Goal: Task Accomplishment & Management: Use online tool/utility

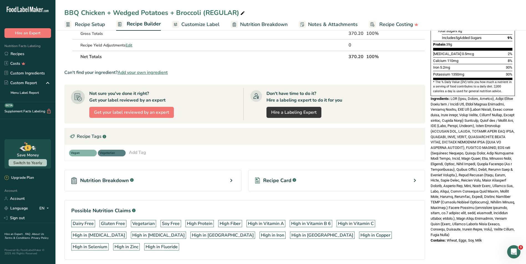
click at [259, 69] on div "Can't find your ingredient? Add your own ingredient" at bounding box center [244, 72] width 361 height 7
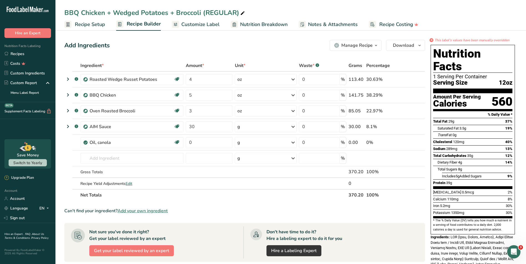
click at [197, 22] on span "Customize Label" at bounding box center [200, 24] width 38 height 7
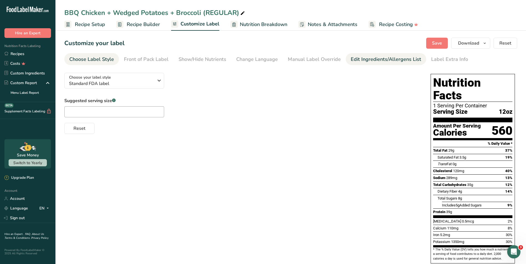
click at [371, 63] on link "Edit Ingredients/Allergens List" at bounding box center [386, 59] width 70 height 12
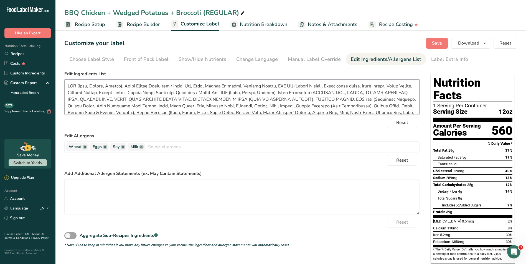
click at [235, 92] on textarea at bounding box center [241, 97] width 355 height 35
click at [260, 91] on textarea at bounding box center [241, 97] width 355 height 35
click at [281, 92] on textarea at bounding box center [241, 97] width 355 height 35
drag, startPoint x: 286, startPoint y: 107, endPoint x: 63, endPoint y: 74, distance: 225.2
click at [63, 74] on section "Customize your label Save Download Choose what to show on your downloaded label…" at bounding box center [290, 227] width 470 height 397
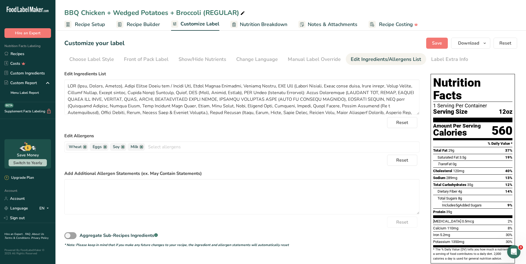
click at [305, 40] on div "Customize your label Save Download Choose what to show on your downloaded label…" at bounding box center [290, 43] width 453 height 11
click at [433, 41] on span "Save" at bounding box center [437, 43] width 10 height 7
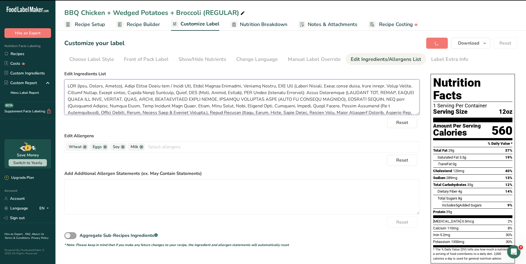
click at [185, 88] on textarea at bounding box center [241, 97] width 355 height 35
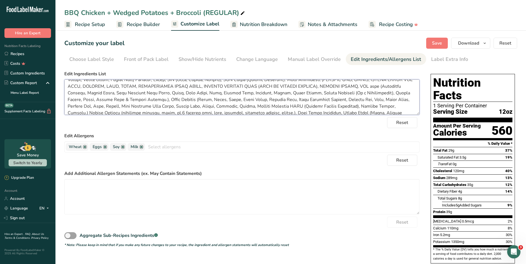
scroll to position [24, 0]
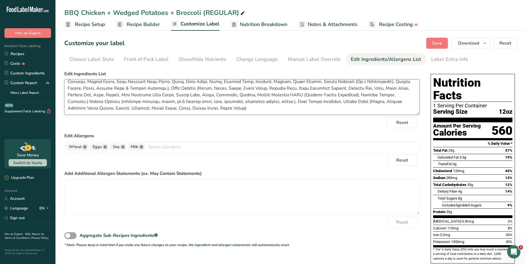
drag, startPoint x: 246, startPoint y: 110, endPoint x: 234, endPoint y: 100, distance: 15.0
click at [234, 100] on textarea at bounding box center [241, 97] width 355 height 35
click at [261, 113] on textarea at bounding box center [241, 97] width 355 height 35
click at [446, 41] on button "Save" at bounding box center [437, 43] width 22 height 11
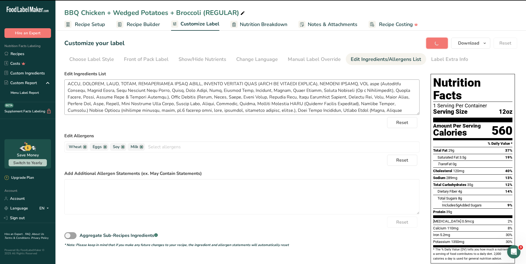
scroll to position [0, 0]
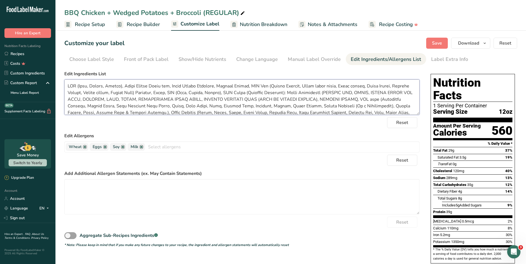
click at [327, 96] on textarea at bounding box center [241, 97] width 355 height 35
type textarea "SPG (Salt, Pepper, Garlic), Extra Virgin Olive oil, Wedge Russet Potatoes, Chic…"
click at [437, 40] on span "Save" at bounding box center [437, 43] width 10 height 7
drag, startPoint x: 246, startPoint y: 108, endPoint x: 57, endPoint y: 68, distance: 194.1
click at [57, 68] on section "Customize your label Save Download Choose what to show on your downloaded label…" at bounding box center [290, 227] width 470 height 397
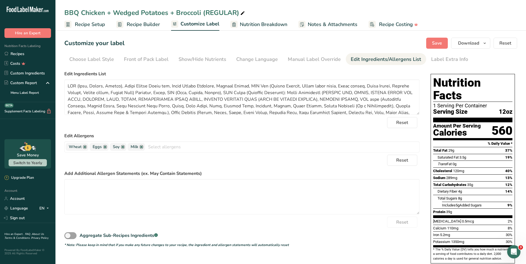
click at [233, 76] on label "Edit Ingredients List" at bounding box center [241, 74] width 355 height 7
click at [483, 45] on icon "button" at bounding box center [484, 43] width 4 height 7
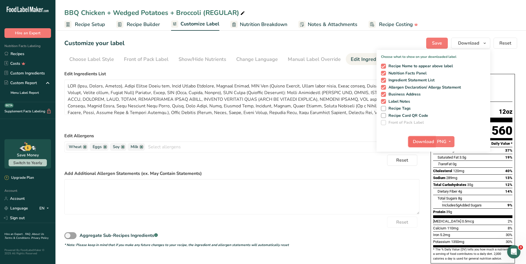
click at [424, 142] on span "Download" at bounding box center [423, 142] width 21 height 7
click at [30, 55] on link "Recipes" at bounding box center [27, 54] width 55 height 10
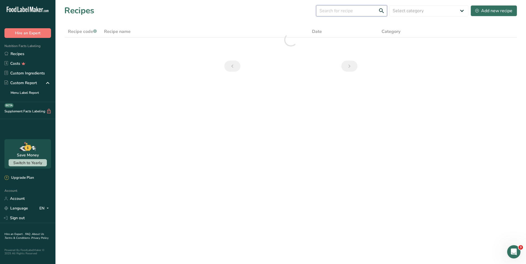
click at [333, 10] on input "text" at bounding box center [351, 10] width 71 height 11
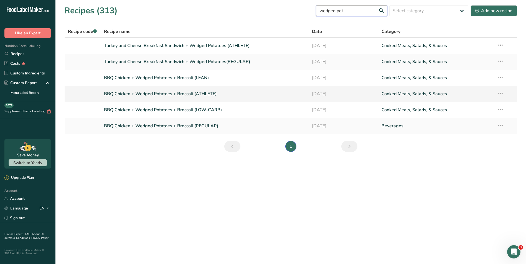
type input "wedged pot"
click at [225, 93] on link "BBQ Chicken + Wedged Potatoes + Broccoli (ATHLETE)" at bounding box center [205, 94] width 202 height 12
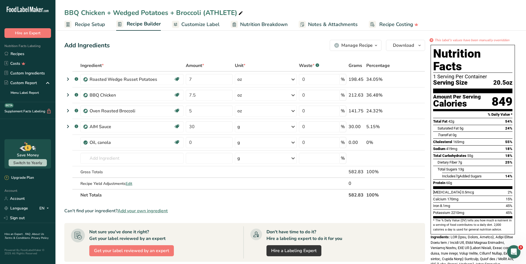
click at [206, 27] on span "Customize Label" at bounding box center [200, 24] width 38 height 7
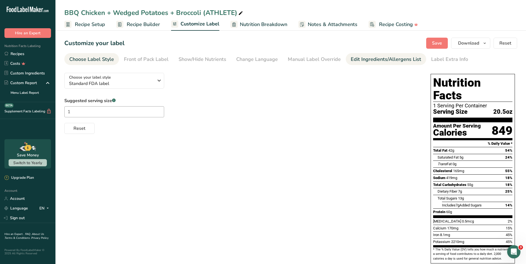
click at [355, 58] on div "Edit Ingredients/Allergens List" at bounding box center [386, 59] width 70 height 7
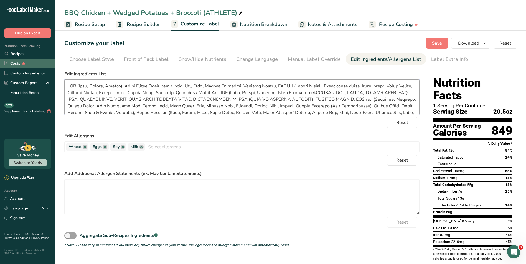
drag, startPoint x: 244, startPoint y: 107, endPoint x: 52, endPoint y: 67, distance: 195.4
click at [52, 67] on div ".a-20{fill:#fff;} Hire an Expert Nutrition Facts Labeling Recipes Costs Custom …" at bounding box center [263, 212] width 526 height 425
paste textarea ", Wedge Russet Potatoes, Chicken Strips, BBQ Rub (Smoked Paprika, Light brown s…"
type textarea "SPG (Salt, Pepper, Garlic), Extra Virgin Olive oil, Wedge Russet Potatoes, Chic…"
click at [274, 131] on form "Edit Ingredients List Reset Edit Allergens Wheat Eggs Soy Milk Tree Nuts Fish P…" at bounding box center [241, 159] width 355 height 177
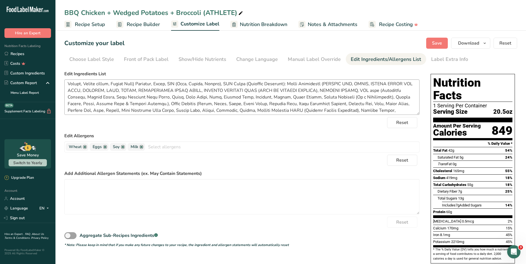
scroll to position [24, 0]
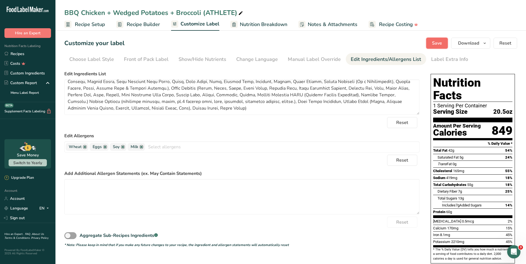
click at [433, 43] on span "Save" at bounding box center [437, 43] width 10 height 7
click at [456, 41] on button "Download" at bounding box center [470, 43] width 39 height 11
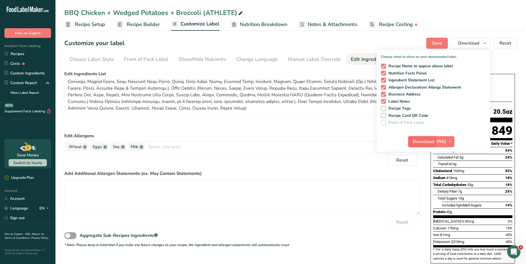
click at [417, 142] on span "Download" at bounding box center [423, 142] width 21 height 7
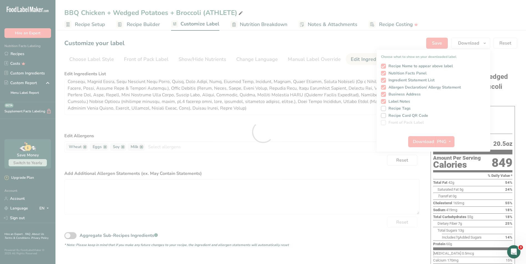
scroll to position [0, 0]
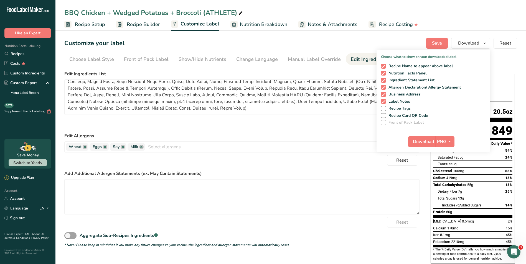
drag, startPoint x: 35, startPoint y: 53, endPoint x: 27, endPoint y: 264, distance: 211.4
click at [35, 53] on link "Recipes" at bounding box center [27, 54] width 55 height 10
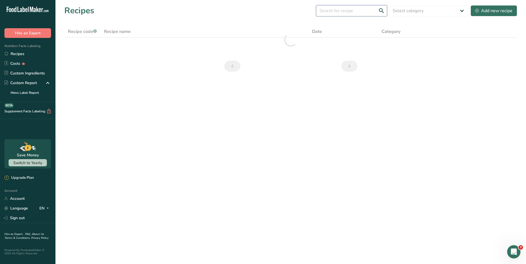
click at [350, 13] on input "text" at bounding box center [351, 10] width 71 height 11
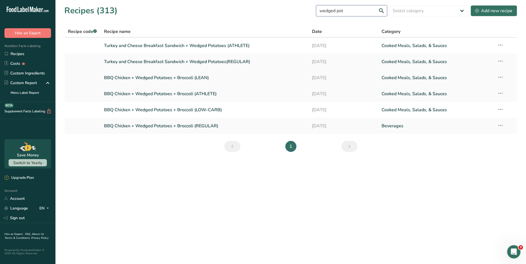
type input "wedged pot"
click at [224, 78] on link "BBQ Chicken + Wedged Potatoes + Broccoli (LEAN)" at bounding box center [205, 78] width 202 height 12
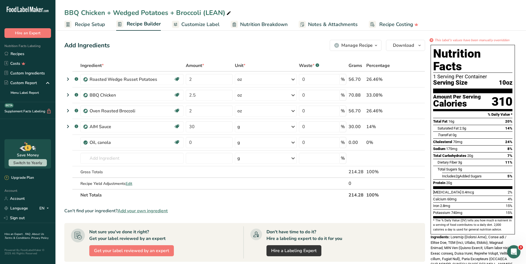
click at [213, 22] on span "Customize Label" at bounding box center [200, 24] width 38 height 7
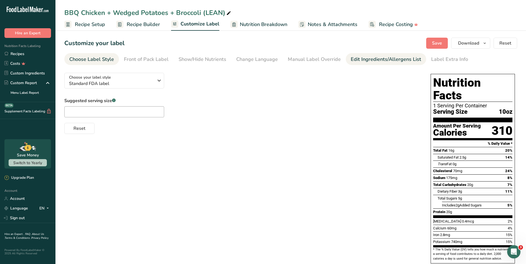
click at [364, 63] on div "Edit Ingredients/Allergens List" at bounding box center [386, 59] width 70 height 7
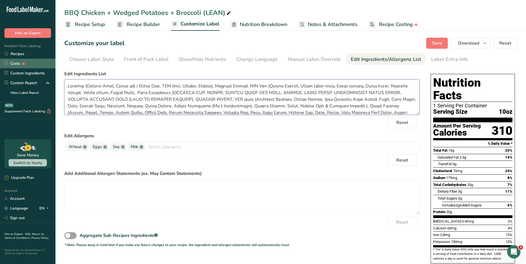
drag, startPoint x: 409, startPoint y: 108, endPoint x: 48, endPoint y: 61, distance: 363.4
click at [48, 61] on div ".a-20{fill:#fff;} Hire an Expert Nutrition Facts Labeling Recipes Costs Custom …" at bounding box center [263, 210] width 526 height 420
paste textarea "SPG (Salt, Pepper, Garlic), Extra Virgin Olive oil, Wedge Russet Potatoes, Chic…"
type textarea "SPG (Salt, Pepper, Garlic), Extra Virgin Olive oil, Wedge Russet Potatoes, Chic…"
click at [439, 47] on button "Save" at bounding box center [437, 43] width 22 height 11
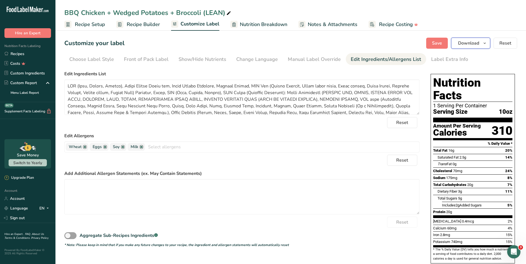
click at [477, 42] on span "Download" at bounding box center [468, 43] width 21 height 7
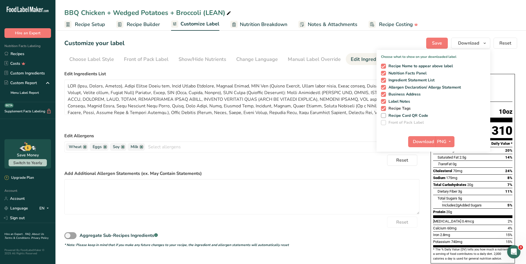
click at [407, 108] on span "Recipe Tags" at bounding box center [398, 108] width 25 height 5
click at [384, 108] on input "Recipe Tags" at bounding box center [383, 109] width 4 height 4
checkbox input "false"
click at [420, 141] on span "Download" at bounding box center [423, 142] width 21 height 7
click at [27, 55] on link "Recipes" at bounding box center [27, 54] width 55 height 10
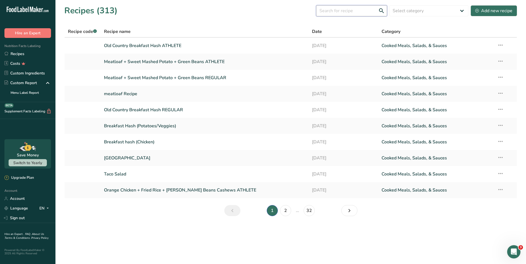
click at [361, 10] on input "text" at bounding box center [351, 10] width 71 height 11
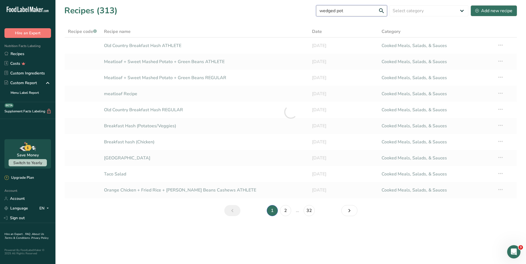
type input "wedged pot"
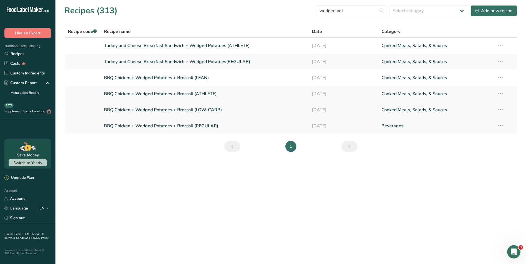
click at [219, 109] on link "BBQ Chicken + Wedged Potatoes + Broccoli (LOW-CARB)" at bounding box center [205, 110] width 202 height 12
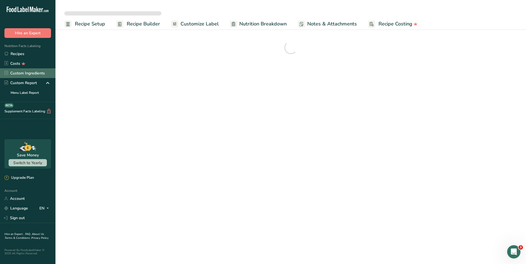
click at [204, 21] on span "Customize Label" at bounding box center [199, 23] width 38 height 7
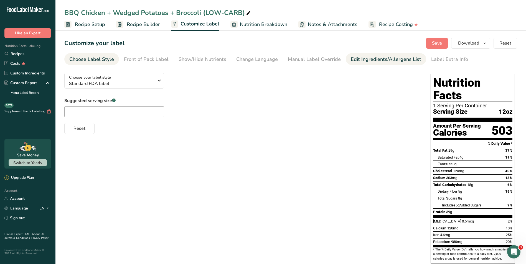
click at [351, 60] on div "Edit Ingredients/Allergens List" at bounding box center [386, 59] width 70 height 7
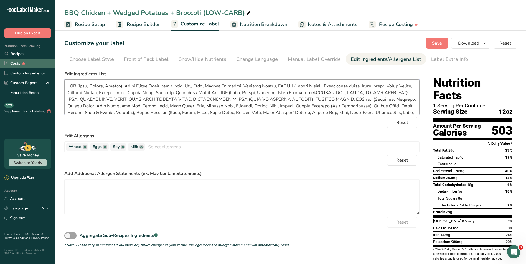
drag, startPoint x: 239, startPoint y: 108, endPoint x: 52, endPoint y: 62, distance: 192.6
click at [52, 62] on div ".a-20{fill:#fff;} Hire an Expert Nutrition Facts Labeling Recipes Costs Custom …" at bounding box center [263, 212] width 526 height 425
paste textarea ", Wedge Russet Potatoes, Chicken Strips, BBQ Rub (Smoked Paprika, Light brown s…"
click at [440, 43] on span "Save" at bounding box center [437, 43] width 10 height 7
click at [466, 45] on span "Download" at bounding box center [468, 43] width 21 height 7
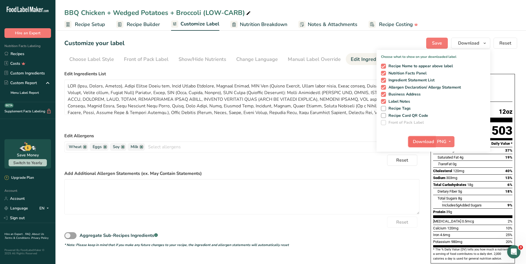
click at [415, 140] on span "Download" at bounding box center [423, 142] width 21 height 7
click at [239, 40] on div "Customize your label Save Download Choose what to show on your downloaded label…" at bounding box center [290, 43] width 453 height 11
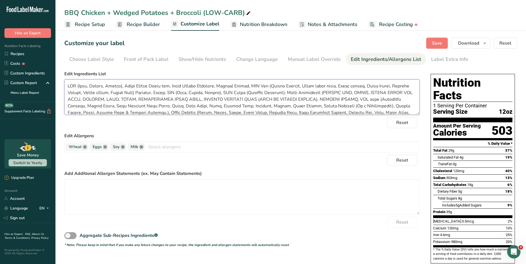
drag, startPoint x: 165, startPoint y: 86, endPoint x: 212, endPoint y: 88, distance: 46.9
click at [212, 88] on textarea at bounding box center [241, 97] width 355 height 35
type textarea "SPG (Salt, Pepper, Garlic), Extra Virgin Olive oil, Chicken Strips, BBQ Rub (Sm…"
click at [434, 43] on span "Save" at bounding box center [437, 43] width 10 height 7
click at [480, 42] on button "Download" at bounding box center [470, 43] width 39 height 11
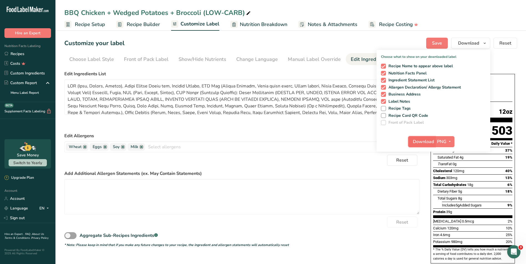
click at [415, 140] on span "Download" at bounding box center [423, 142] width 21 height 7
drag, startPoint x: 23, startPoint y: 50, endPoint x: 0, endPoint y: 180, distance: 132.1
click at [23, 50] on link "Recipes" at bounding box center [27, 54] width 55 height 10
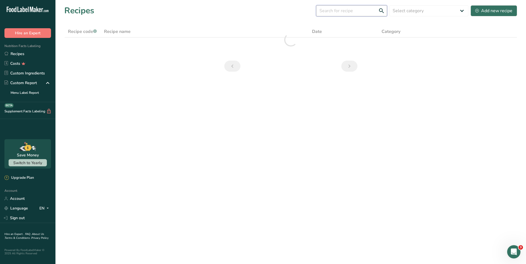
click at [335, 12] on input "text" at bounding box center [351, 10] width 71 height 11
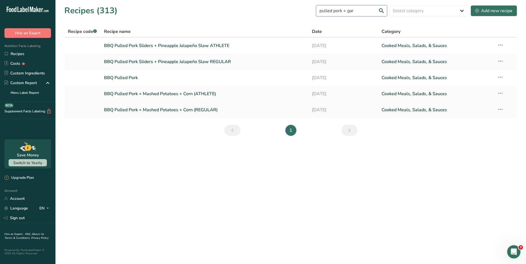
type input "pulled pork + gar"
click at [194, 112] on link "BBQ Pulled Pork + Mashed Potatoes + Corn (REGULAR)" at bounding box center [205, 110] width 202 height 12
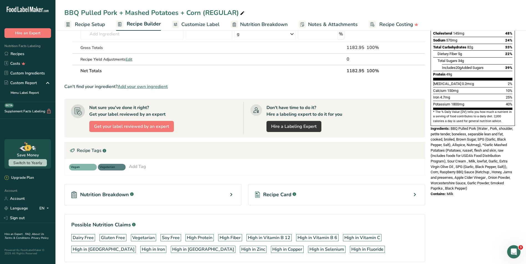
scroll to position [133, 0]
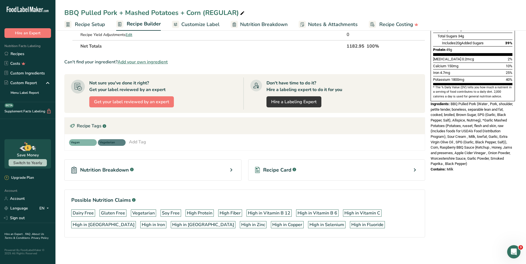
drag, startPoint x: 462, startPoint y: 157, endPoint x: 429, endPoint y: 93, distance: 72.8
click at [429, 93] on div "Nutrition Facts 1 Serving Per Container Serving Size 1183g Amount Per Serving C…" at bounding box center [472, 41] width 89 height 265
copy div "Ingredients: BBQ Pulled Pork (Water , Pork, shoulder, petite tender, boneless, …"
click at [33, 56] on link "Recipes" at bounding box center [27, 54] width 55 height 10
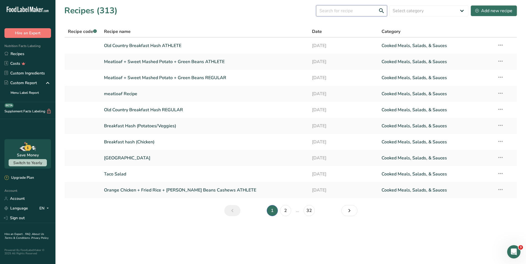
click at [351, 9] on input "text" at bounding box center [351, 10] width 71 height 11
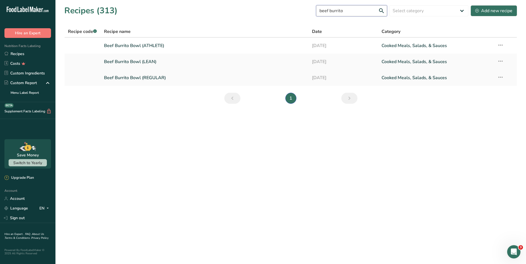
type input "beef burrito"
click at [193, 80] on link "Beef Burrito Bowl (REGULAR)" at bounding box center [205, 78] width 202 height 12
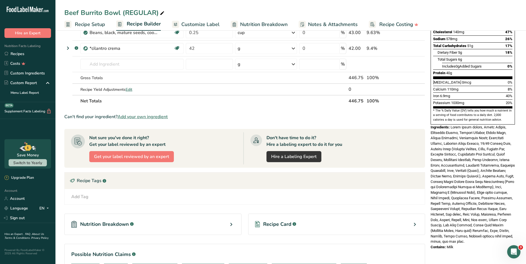
scroll to position [111, 0]
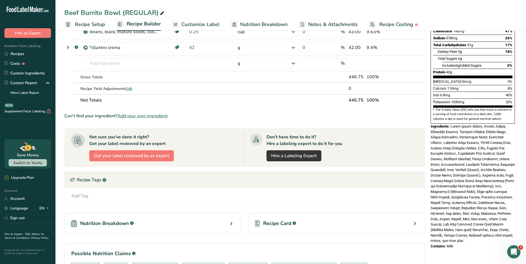
drag, startPoint x: 463, startPoint y: 237, endPoint x: 430, endPoint y: 115, distance: 125.7
click at [430, 115] on div "Nutrition Facts 1 Serving Per Container Serving Size 11.5oz Amount Per Serving …" at bounding box center [472, 92] width 89 height 320
copy div "Ingredients: Light chili powder, Cumin Powder, Coriander Powder, Mexican Oregan…"
click at [23, 52] on link "Recipes" at bounding box center [27, 54] width 55 height 10
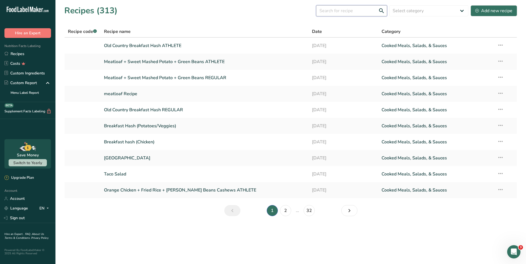
click at [348, 14] on input "text" at bounding box center [351, 10] width 71 height 11
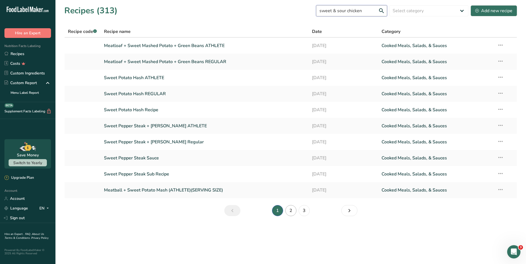
type input "sweet & sour chicken"
click at [290, 209] on link "2" at bounding box center [290, 210] width 11 height 11
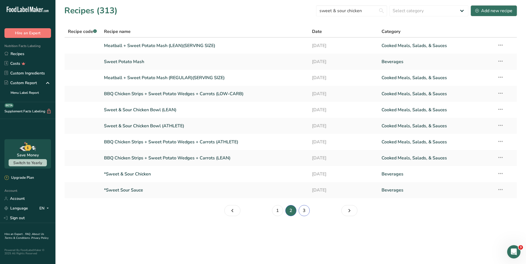
click at [303, 209] on link "3" at bounding box center [304, 210] width 11 height 11
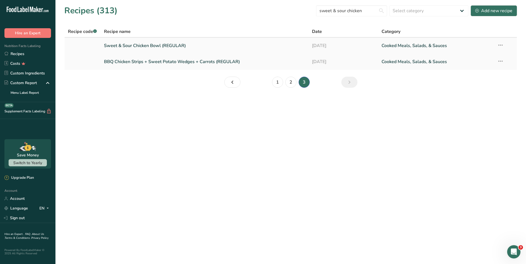
click at [211, 48] on link "Sweet & Sour Chicken Bowl (REGULAR)" at bounding box center [205, 46] width 202 height 12
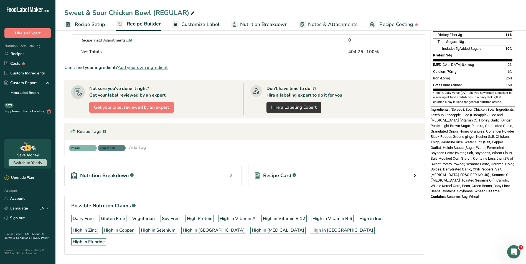
scroll to position [133, 0]
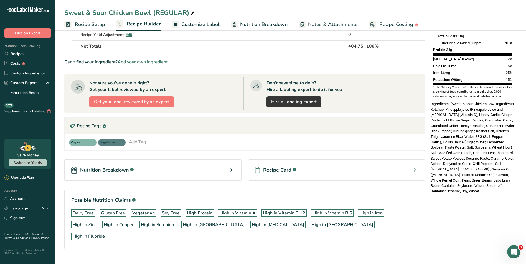
drag, startPoint x: 482, startPoint y: 184, endPoint x: 428, endPoint y: 93, distance: 105.5
click at [428, 93] on div "Nutrition Facts 1 Serving Per Container Serving Size 13oz Amount Per Serving Ca…" at bounding box center [472, 52] width 89 height 287
copy div "Ingredients: "Sweet & Sour Chicken Bowl Ingredients: Ketchup, Pineapple juice (…"
click at [200, 27] on span "Customize Label" at bounding box center [200, 24] width 38 height 7
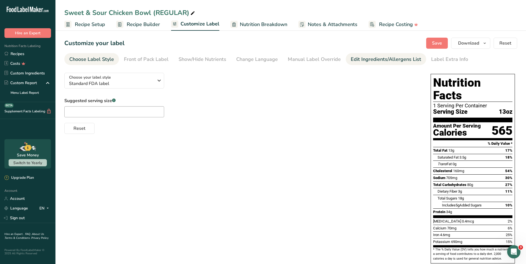
click at [354, 54] on link "Edit Ingredients/Allergens List" at bounding box center [386, 59] width 70 height 12
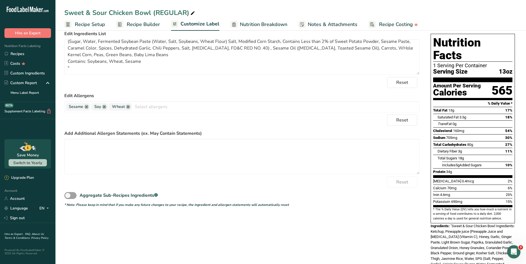
scroll to position [28, 0]
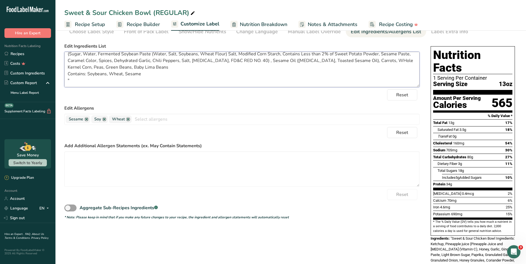
click at [119, 83] on textarea ""Sweet & Sour Chicken Bowl Ingredients: Ketchup, Pineapple juice (Pineapple Jui…" at bounding box center [241, 69] width 355 height 35
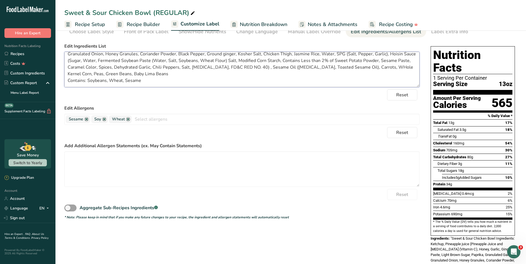
scroll to position [18, 0]
click at [152, 70] on textarea ""Sweet & Sour Chicken Bowl Ingredients: Ketchup, Pineapple juice (Pineapple Jui…" at bounding box center [241, 69] width 355 height 35
click at [152, 72] on textarea ""Sweet & Sour Chicken Bowl Ingredients: Ketchup, Pineapple juice (Pineapple Jui…" at bounding box center [241, 69] width 355 height 35
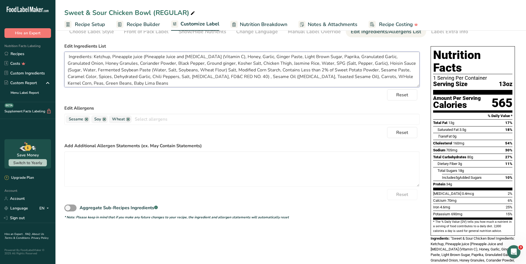
scroll to position [0, 0]
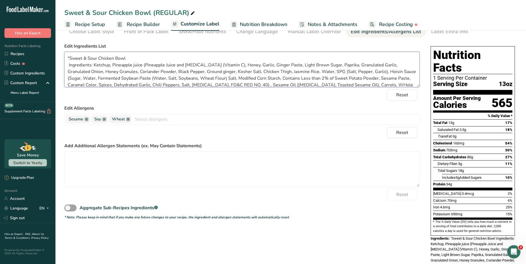
click at [71, 56] on textarea ""Sweet & Sour Chicken Bowl Ingredients: Ketchup, Pineapple juice (Pineapple Jui…" at bounding box center [241, 69] width 355 height 35
drag, startPoint x: 129, startPoint y: 58, endPoint x: 66, endPoint y: 57, distance: 63.5
click at [66, 57] on textarea "Sweet & Sour Chicken Bowl Ingredients: Ketchup, Pineapple juice (Pineapple Juic…" at bounding box center [241, 69] width 355 height 35
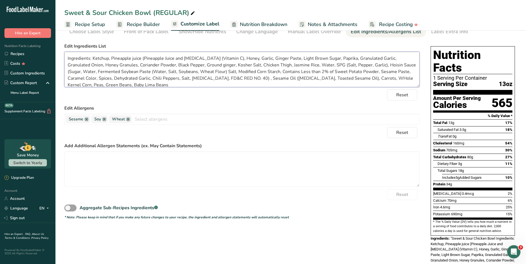
click at [69, 64] on textarea "Ingredients: Ketchup, Pineapple juice (Pineapple Juice and Ascorbic Acid (Vitam…" at bounding box center [241, 69] width 355 height 35
drag, startPoint x: 93, startPoint y: 65, endPoint x: 61, endPoint y: 64, distance: 32.2
click at [61, 64] on section "Customize your label Save Download Choose what to show on your downloaded label…" at bounding box center [290, 172] width 470 height 342
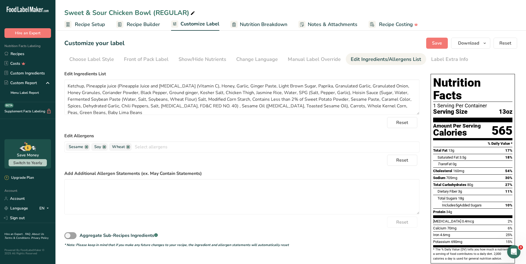
click at [414, 40] on div "Customize your label Save Download Choose what to show on your downloaded label…" at bounding box center [290, 43] width 453 height 11
click at [435, 41] on span "Save" at bounding box center [437, 43] width 10 height 7
click at [401, 121] on span "Reset" at bounding box center [402, 122] width 12 height 7
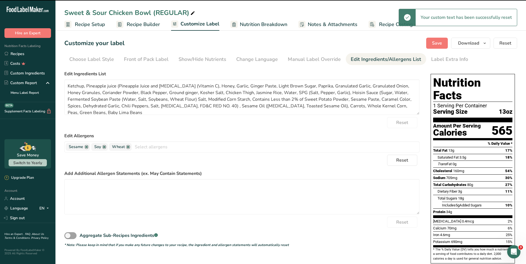
type textarea "*Fried Rice (White Rice, Vegetables, mixed, frozen, cooked, boiled, drained, wi…"
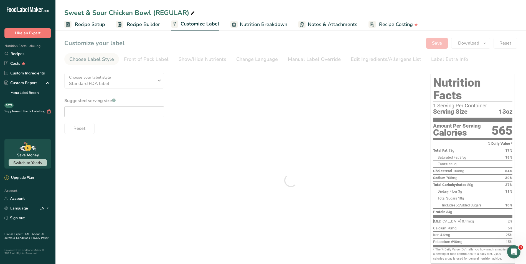
type textarea "*Fried Rice (White Rice, Vegetables, mixed, frozen, cooked, boiled, drained, wi…"
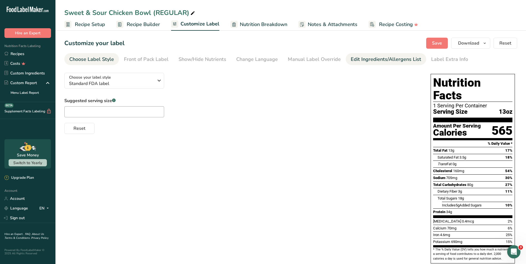
click at [356, 59] on div "Edit Ingredients/Allergens List" at bounding box center [386, 59] width 70 height 7
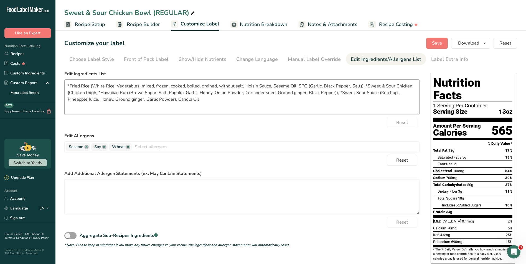
drag, startPoint x: 44, startPoint y: 54, endPoint x: 183, endPoint y: 110, distance: 150.0
click at [44, 54] on link "Recipes" at bounding box center [27, 54] width 55 height 10
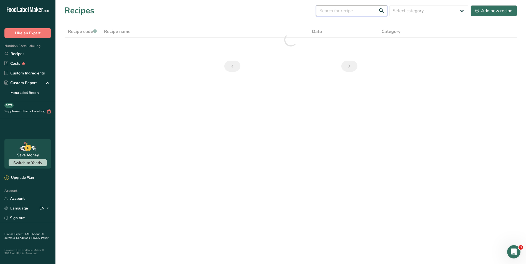
click at [325, 12] on input "text" at bounding box center [351, 10] width 71 height 11
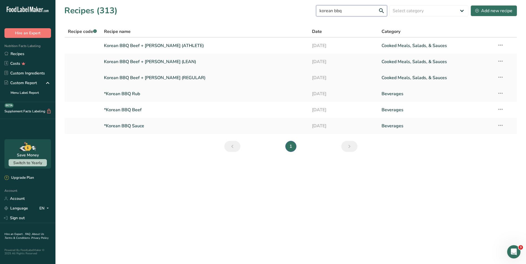
type input "korean bbq"
click at [213, 80] on link "Korean BBQ Beef + Jasmine Rice (REGULAR)" at bounding box center [205, 78] width 202 height 12
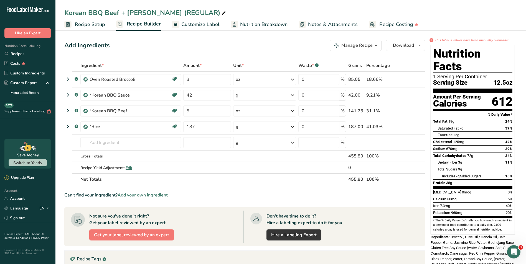
click at [264, 21] on span "Nutrition Breakdown" at bounding box center [263, 24] width 47 height 7
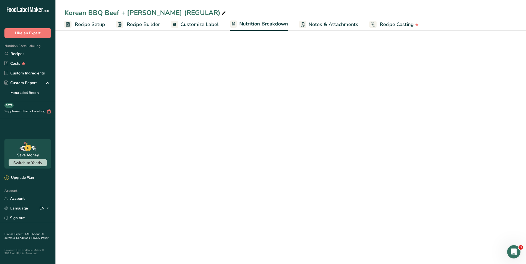
click at [207, 22] on span "Customize Label" at bounding box center [199, 24] width 38 height 7
select select "Calories"
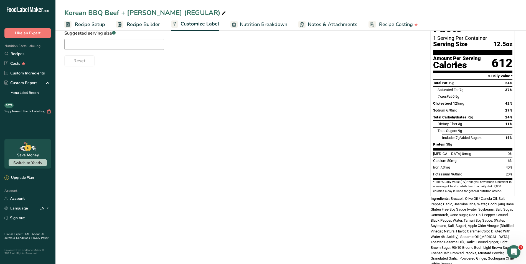
scroll to position [78, 0]
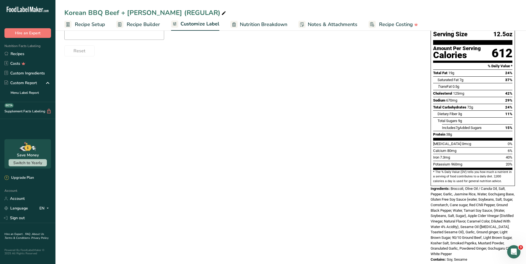
drag, startPoint x: 475, startPoint y: 248, endPoint x: 429, endPoint y: 175, distance: 85.7
click at [429, 175] on div "Nutrition Facts 1 Serving Per Container Serving Size 12.5oz Amount Per Serving …" at bounding box center [472, 129] width 89 height 271
copy div "Ingredients: Broccoli, Olive Oil / Canola Oil, Salt, Pepper, Garlic, Jasmine Ri…"
click at [16, 52] on link "Recipes" at bounding box center [27, 54] width 55 height 10
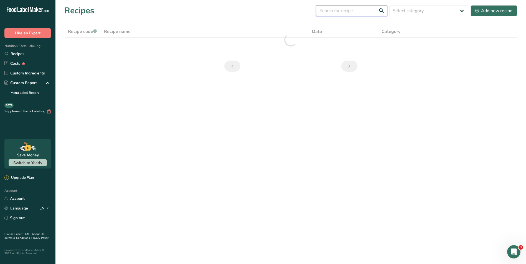
click at [347, 12] on input "text" at bounding box center [351, 10] width 71 height 11
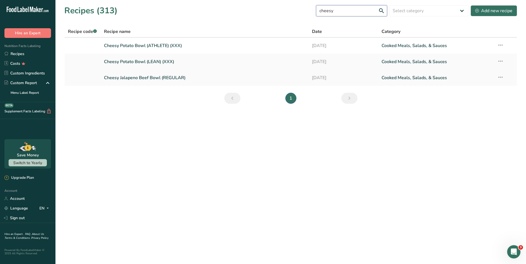
type input "cheesy"
click at [208, 79] on link "Cheesy Jalapeno Beef Bowl (REGULAR)" at bounding box center [205, 78] width 202 height 12
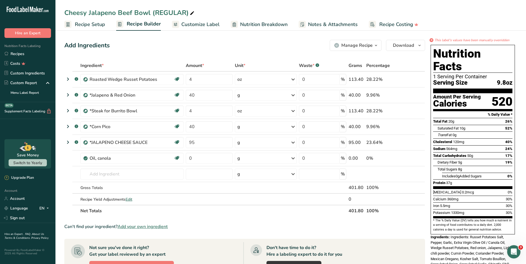
click at [210, 23] on span "Customize Label" at bounding box center [200, 24] width 38 height 7
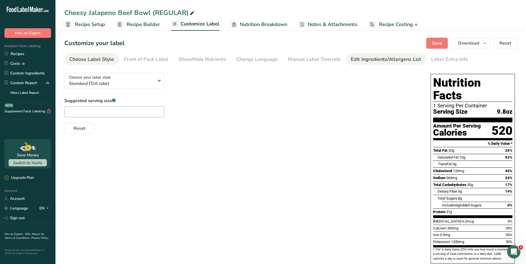
click at [394, 59] on div "Edit Ingredients/Allergens List" at bounding box center [386, 59] width 70 height 7
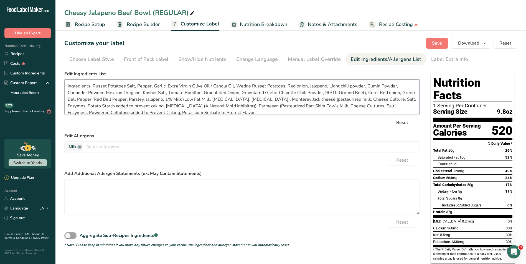
click at [231, 86] on textarea "Ingredients: Russet Potatoes Salt, Pepper, Garlic, Extra Virgin Olive Oil / Can…" at bounding box center [241, 97] width 355 height 35
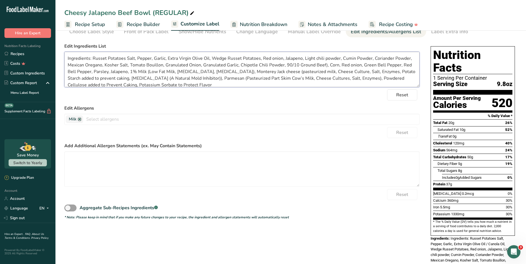
drag, startPoint x: 199, startPoint y: 81, endPoint x: 60, endPoint y: 45, distance: 143.7
click at [60, 45] on section "Customize your label Save Download Choose what to show on your downloaded label…" at bounding box center [290, 175] width 470 height 348
type textarea "Ingredients: Russet Potatoes Salt, Pepper, Garlic, Extra Virgin Olive Oil, Wedg…"
drag, startPoint x: 276, startPoint y: 101, endPoint x: 282, endPoint y: 98, distance: 6.7
click at [276, 101] on form "Edit Ingredients List Ingredients: Russet Potatoes Salt, Pepper, Garlic, Extra …" at bounding box center [241, 131] width 355 height 177
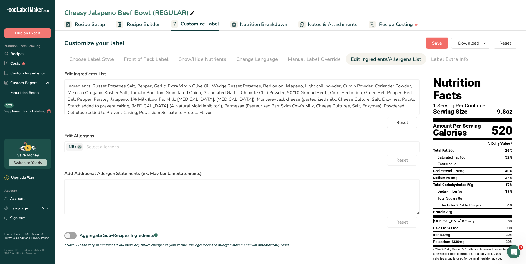
click at [444, 42] on button "Save" at bounding box center [437, 43] width 22 height 11
click at [468, 38] on button "Download" at bounding box center [470, 43] width 39 height 11
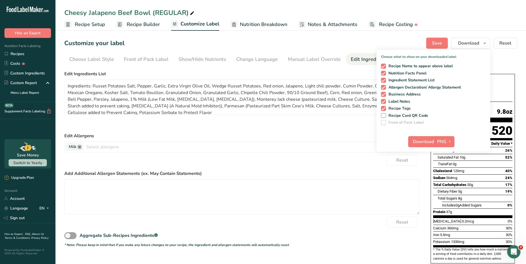
click at [400, 107] on span "Recipe Tags" at bounding box center [398, 108] width 25 height 5
click at [384, 107] on input "Recipe Tags" at bounding box center [383, 109] width 4 height 4
checkbox input "false"
click at [422, 140] on span "Download" at bounding box center [423, 142] width 21 height 7
click at [153, 127] on div "Reset" at bounding box center [241, 122] width 355 height 11
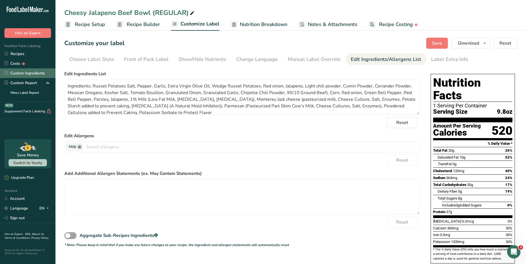
drag, startPoint x: 27, startPoint y: 51, endPoint x: 0, endPoint y: 71, distance: 33.5
click at [27, 51] on link "Recipes" at bounding box center [27, 54] width 55 height 10
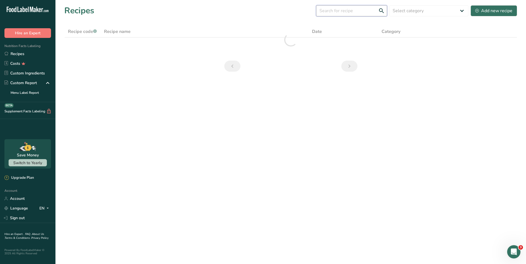
click at [348, 15] on input "text" at bounding box center [351, 10] width 71 height 11
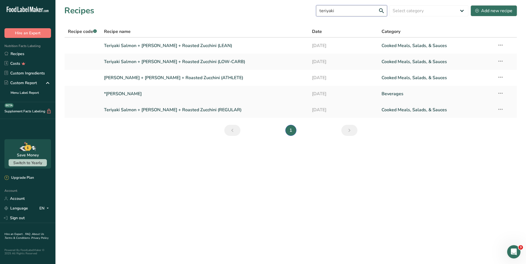
type input "teriyaki"
click at [220, 108] on link "Teriyaki Salmon + [PERSON_NAME] + Roasted Zucchini (REGULAR)" at bounding box center [205, 110] width 202 height 12
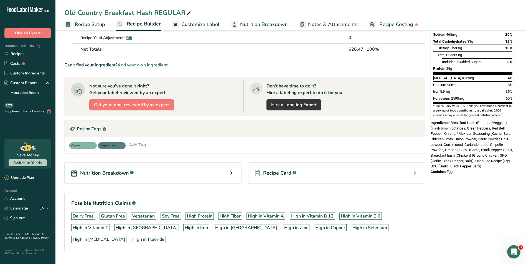
scroll to position [101, 0]
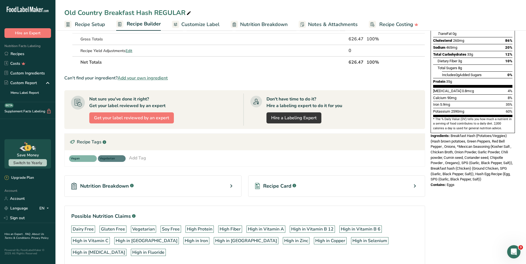
drag, startPoint x: 457, startPoint y: 173, endPoint x: 429, endPoint y: 124, distance: 56.8
click at [429, 124] on div "Nutrition Facts 1 Serving Per Container Serving Size 626g Amount Per Serving Ca…" at bounding box center [472, 65] width 89 height 249
click at [33, 55] on link "Recipes" at bounding box center [27, 54] width 55 height 10
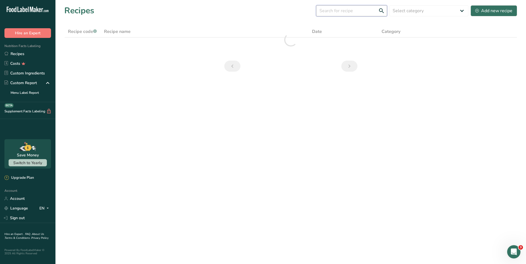
click at [343, 12] on input "text" at bounding box center [351, 10] width 71 height 11
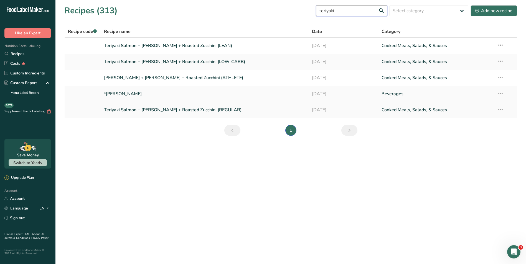
type input "teriyaki"
click at [191, 110] on link "Teriyaki Salmon + [PERSON_NAME] + Roasted Zucchini (REGULAR)" at bounding box center [205, 110] width 202 height 12
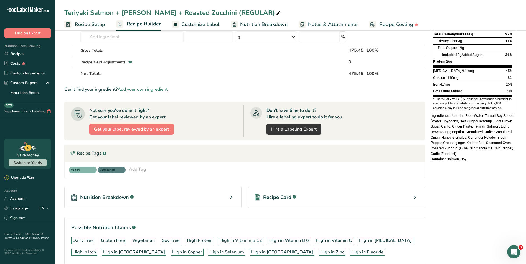
scroll to position [121, 0]
drag, startPoint x: 469, startPoint y: 149, endPoint x: 430, endPoint y: 105, distance: 58.9
click at [430, 105] on div "Nutrition Facts 1 Serving Per Container Serving Size 11.1oz Amount Per Serving …" at bounding box center [472, 42] width 89 height 243
copy div "Ingredients: Jasmine Rice, Water, Tamari Soy Sauce, (Water, Soybeans, Salt, Sug…"
click at [209, 25] on span "Customize Label" at bounding box center [200, 24] width 38 height 7
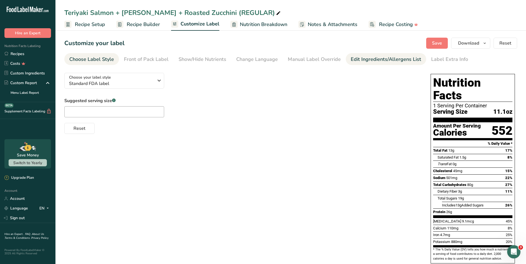
click at [360, 56] on div "Edit Ingredients/Allergens List" at bounding box center [386, 59] width 70 height 7
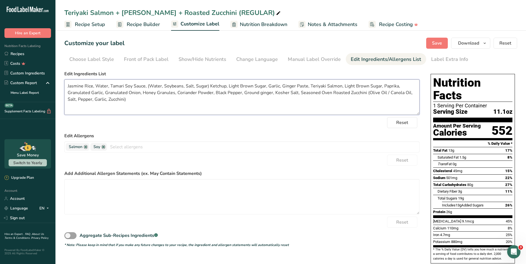
click at [384, 92] on textarea "Jasmine Rice, Water, Tamari Soy Sauce, (Water, Soybeans, Salt, Sugar) Ketchup, …" at bounding box center [241, 97] width 355 height 35
type textarea "Jasmine Rice, Water, Tamari Soy Sauce, (Water, Soybeans, Salt, Sugar) Ketchup, …"
click at [434, 42] on span "Save" at bounding box center [437, 43] width 10 height 7
drag, startPoint x: 40, startPoint y: 53, endPoint x: 326, endPoint y: 154, distance: 303.8
click at [40, 53] on link "Recipes" at bounding box center [27, 54] width 55 height 10
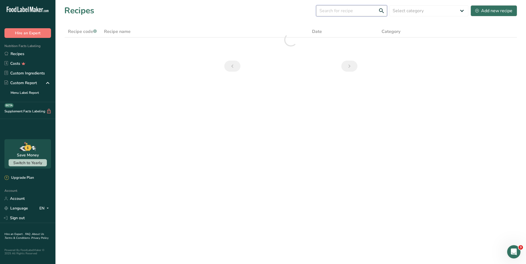
click at [357, 11] on input "text" at bounding box center [351, 10] width 71 height 11
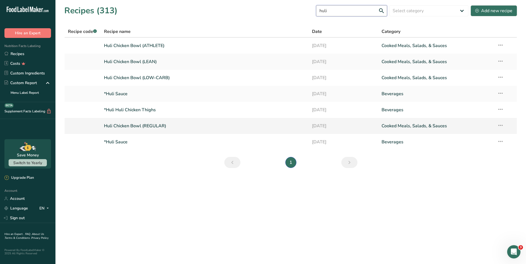
type input "huli"
click at [170, 128] on link "Huli Chicken Bowl (REGULAR)" at bounding box center [205, 126] width 202 height 12
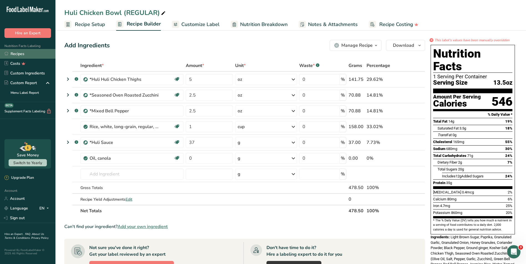
click at [33, 50] on link "Recipes" at bounding box center [27, 54] width 55 height 10
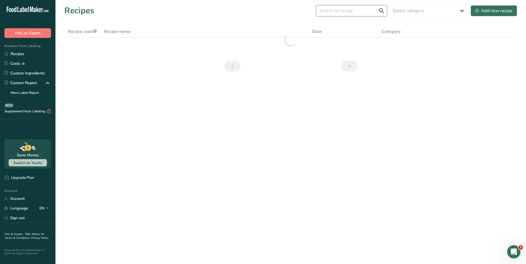
click at [360, 16] on input "text" at bounding box center [351, 10] width 71 height 11
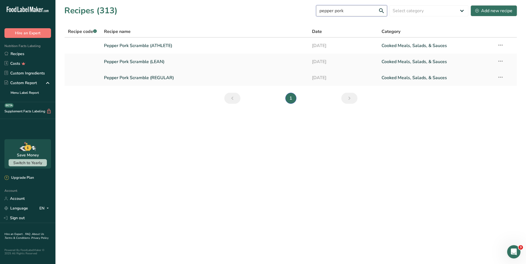
type input "pepper pork"
click at [165, 78] on link "Pepper Pork Scramble (REGULAR)" at bounding box center [205, 78] width 202 height 12
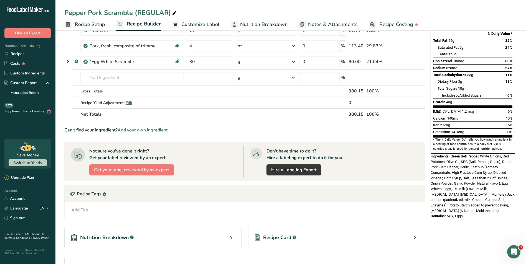
scroll to position [83, 0]
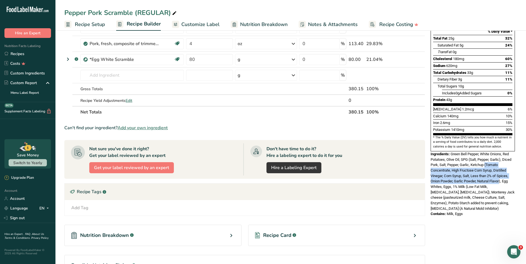
drag, startPoint x: 485, startPoint y: 152, endPoint x: 501, endPoint y: 168, distance: 22.7
click at [501, 168] on span "Green Bell Pepper, White Onions, Red Potatoes, Olive Oil, SPG (Salt, Pepper, Ga…" at bounding box center [472, 181] width 84 height 59
click at [500, 169] on span "Green Bell Pepper, White Onions, Red Potatoes, Olive Oil, SPG (Salt, Pepper, Ga…" at bounding box center [472, 181] width 84 height 59
drag, startPoint x: 502, startPoint y: 169, endPoint x: 486, endPoint y: 154, distance: 22.4
click at [486, 154] on span "Green Bell Pepper, White Onions, Red Potatoes, Olive Oil, SPG (Salt, Pepper, Ga…" at bounding box center [472, 181] width 84 height 59
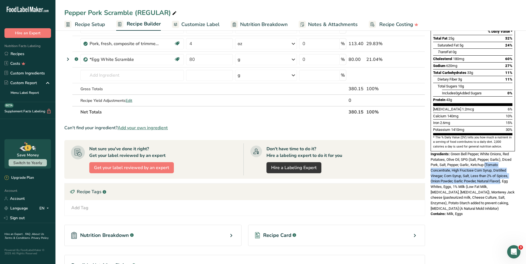
copy span "(Tomato Concentrate, High Fructose Corn Syrup, Distilled Vinegar, Corn Syrup, S…"
click at [35, 53] on link "Recipes" at bounding box center [27, 54] width 55 height 10
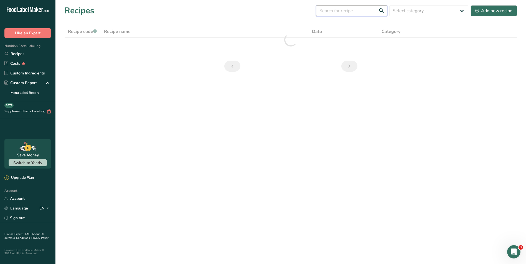
click at [331, 14] on input "text" at bounding box center [351, 10] width 71 height 11
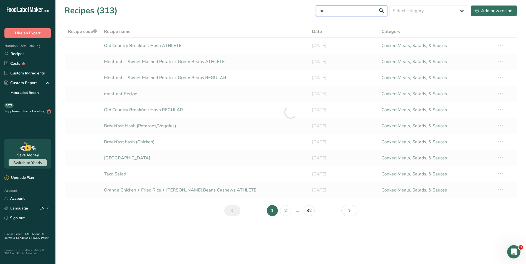
type input "h"
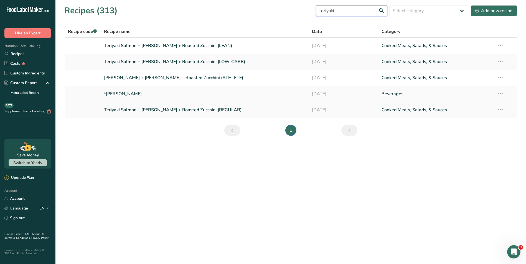
type input "teriyaki"
click at [210, 110] on link "Teriyaki Salmon + [PERSON_NAME] + Roasted Zucchini (REGULAR)" at bounding box center [205, 110] width 202 height 12
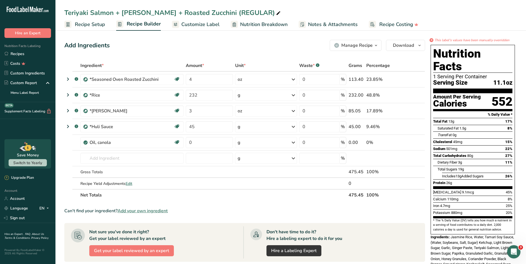
click at [206, 24] on span "Customize Label" at bounding box center [200, 24] width 38 height 7
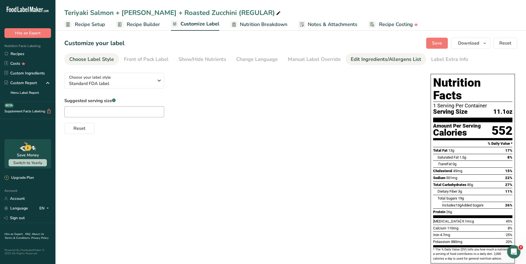
click at [382, 64] on link "Edit Ingredients/Allergens List" at bounding box center [386, 59] width 70 height 12
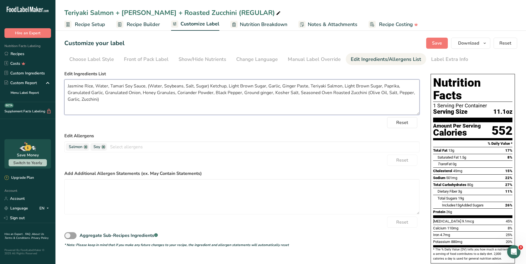
click at [224, 87] on textarea "Jasmine Rice, Water, Tamari Soy Sauce, (Water, Soybeans, Salt, Sugar) Ketchup, …" at bounding box center [241, 97] width 355 height 35
paste textarea "(Tomato Concentrate, High Fructose Corn Syrup, Distilled Vinegar, Corn Syrup, S…"
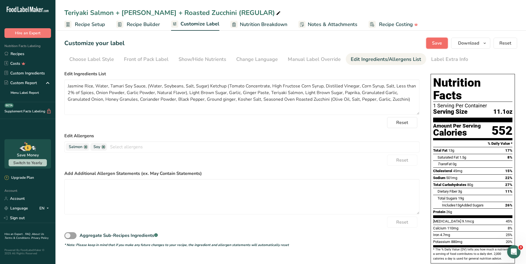
click at [443, 40] on button "Save" at bounding box center [437, 43] width 22 height 11
drag, startPoint x: 411, startPoint y: 100, endPoint x: 59, endPoint y: 73, distance: 352.4
click at [59, 73] on section "Customize your label Save Download Choose what to show on your downloaded label…" at bounding box center [290, 186] width 470 height 315
click at [284, 93] on textarea "Jasmine Rice, Water, Tamari Soy Sauce, (Water, Soybeans, Salt, Sugar) Ketchup (…" at bounding box center [241, 97] width 355 height 35
click at [390, 109] on textarea "Jasmine Rice, Water, Tamari Soy Sauce, (Water, Soybeans, Salt, Sugar) Ketchup (…" at bounding box center [241, 97] width 355 height 35
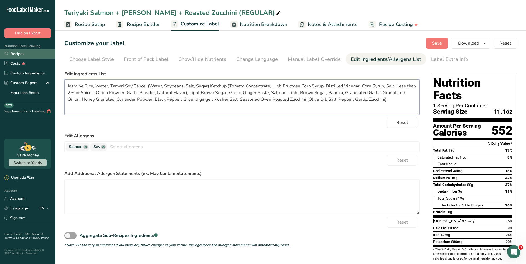
drag, startPoint x: 395, startPoint y: 100, endPoint x: 51, endPoint y: 58, distance: 346.6
click at [51, 58] on div ".a-20{fill:#fff;} Hire an Expert Nutrition Facts Labeling Recipes Costs Custom …" at bounding box center [263, 172] width 526 height 344
drag, startPoint x: 432, startPoint y: 44, endPoint x: 435, endPoint y: 45, distance: 3.1
click at [432, 44] on button "Save" at bounding box center [437, 43] width 22 height 11
click at [110, 85] on textarea "Jasmine Rice, Water, Tamari Soy Sauce, (Water, Soybeans, Salt, Sugar) Ketchup (…" at bounding box center [241, 97] width 355 height 35
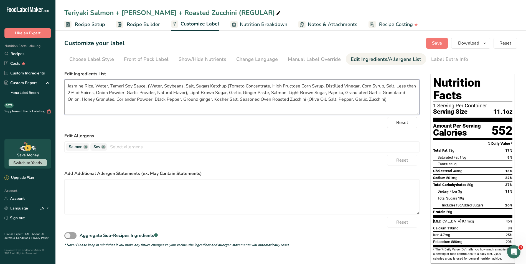
drag, startPoint x: 110, startPoint y: 85, endPoint x: 208, endPoint y: 87, distance: 97.6
click at [208, 87] on textarea "Jasmine Rice, Water, Tamari Soy Sauce, (Water, Soybeans, Salt, Sugar) Ketchup (…" at bounding box center [241, 97] width 355 height 35
click at [295, 97] on textarea "Jasmine Rice, Water, Ketchup (Tomato Concentrate, High Fructose Corn Syrup, Dis…" at bounding box center [241, 97] width 355 height 35
paste textarea "Tamari Soy Sauce, (Water, Soybeans, Salt, Sugar)"
drag, startPoint x: 397, startPoint y: 102, endPoint x: 61, endPoint y: 81, distance: 336.3
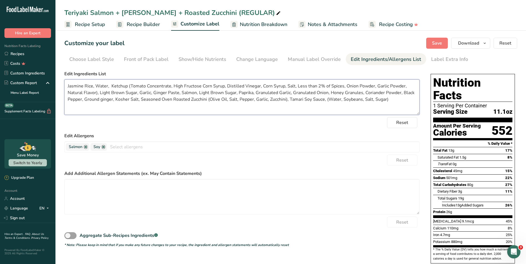
click at [61, 81] on section "Customize your label Save Download Choose what to show on your downloaded label…" at bounding box center [290, 186] width 470 height 315
type textarea "Jasmine Rice, Water, Ketchup (Tomato Concentrate, High Fructose Corn Syrup, Dis…"
click at [212, 132] on form "Edit Ingredients List Jasmine Rice, Water, Ketchup (Tomato Concentrate, High Fr…" at bounding box center [241, 159] width 355 height 177
click at [431, 43] on button "Save" at bounding box center [437, 43] width 22 height 11
click at [467, 41] on span "Download" at bounding box center [468, 43] width 21 height 7
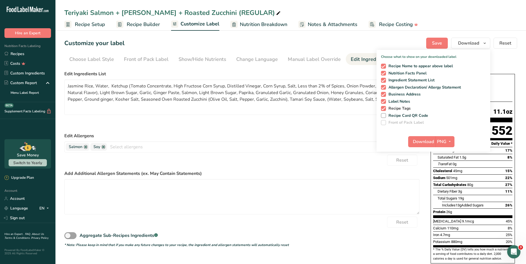
click at [403, 107] on span "Recipe Tags" at bounding box center [398, 108] width 25 height 5
click at [384, 107] on input "Recipe Tags" at bounding box center [383, 109] width 4 height 4
checkbox input "false"
click at [411, 139] on button "Download" at bounding box center [421, 141] width 27 height 11
click at [369, 108] on textarea "Jasmine Rice, Water, Ketchup (Tomato Concentrate, High Fructose Corn Syrup, Dis…" at bounding box center [241, 97] width 355 height 35
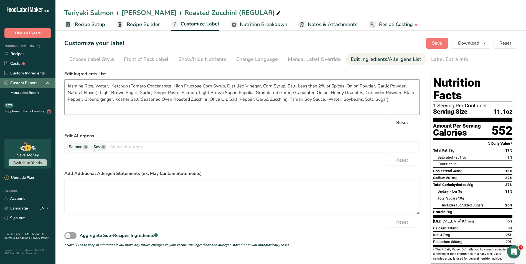
drag, startPoint x: 393, startPoint y: 101, endPoint x: 30, endPoint y: 84, distance: 363.2
click at [30, 84] on div ".a-20{fill:#fff;} Hire an Expert Nutrition Facts Labeling Recipes Costs Custom …" at bounding box center [263, 172] width 526 height 344
drag, startPoint x: 31, startPoint y: 52, endPoint x: 38, endPoint y: 244, distance: 191.9
click at [31, 52] on link "Recipes" at bounding box center [27, 54] width 55 height 10
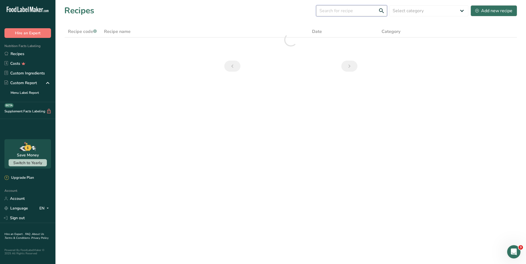
click at [346, 7] on input "text" at bounding box center [351, 10] width 71 height 11
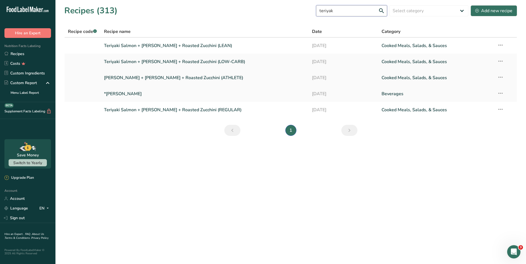
type input "teriyak"
click at [230, 75] on link "[PERSON_NAME] + [PERSON_NAME] + Roasted Zucchini (ATHLETE)" at bounding box center [205, 78] width 202 height 12
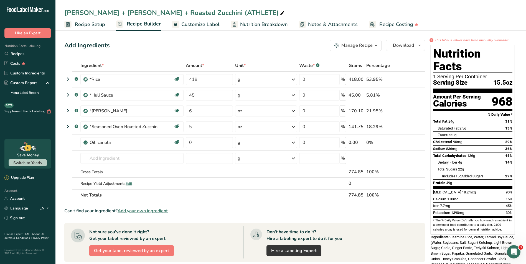
click at [211, 25] on span "Customize Label" at bounding box center [200, 24] width 38 height 7
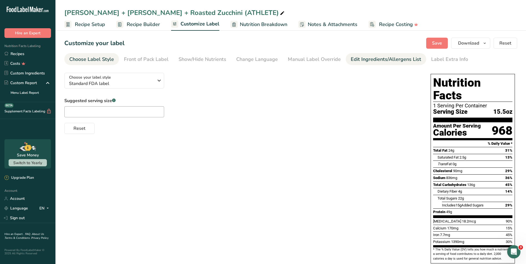
click at [351, 61] on div "Edit Ingredients/Allergens List" at bounding box center [386, 59] width 70 height 7
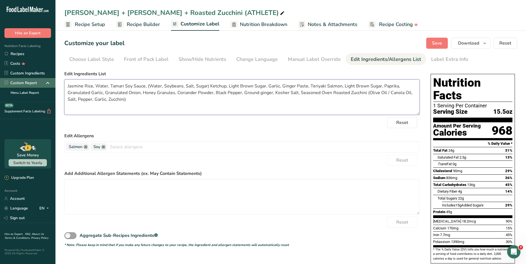
drag, startPoint x: 150, startPoint y: 100, endPoint x: 49, endPoint y: 81, distance: 103.4
click at [49, 81] on div ".a-20{fill:#fff;} Hire an Expert Nutrition Facts Labeling Recipes Costs Custom …" at bounding box center [263, 163] width 526 height 327
paste textarea "Ketchup (Tomato Concentrate, High Fructose Corn Syrup, Distilled Vinegar, Corn …"
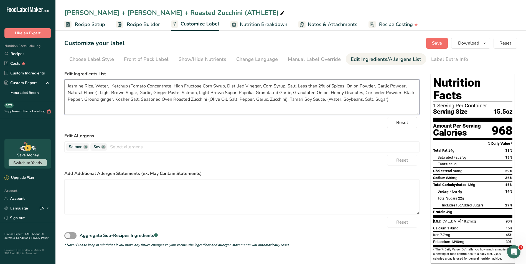
type textarea "Jasmine Rice, Water, Ketchup (Tomato Concentrate, High Fructose Corn Syrup, Dis…"
click at [434, 43] on span "Save" at bounding box center [437, 43] width 10 height 7
click at [474, 46] on span "Download" at bounding box center [468, 43] width 21 height 7
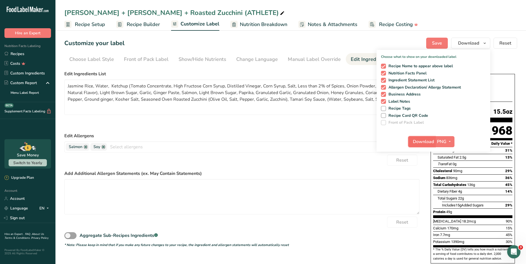
click at [418, 143] on span "Download" at bounding box center [423, 142] width 21 height 7
drag, startPoint x: 36, startPoint y: 54, endPoint x: 2, endPoint y: 94, distance: 52.3
click at [36, 54] on link "Recipes" at bounding box center [27, 54] width 55 height 10
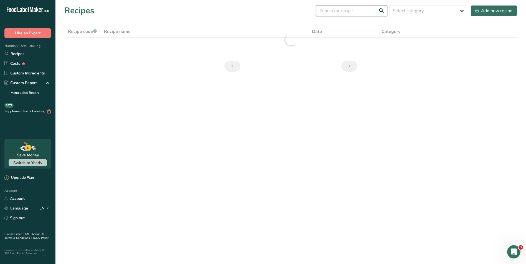
click at [347, 14] on input "text" at bounding box center [351, 10] width 71 height 11
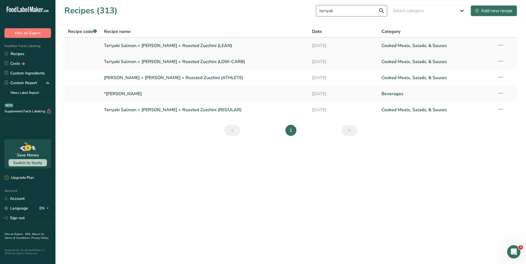
type input "teriyak"
click at [240, 45] on link "Teriyaki Salmon + [PERSON_NAME] + Roasted Zucchini (LEAN)" at bounding box center [205, 46] width 202 height 12
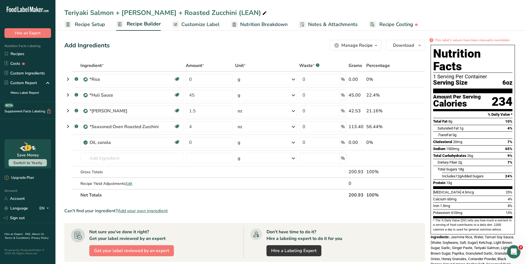
click at [201, 24] on span "Customize Label" at bounding box center [200, 24] width 38 height 7
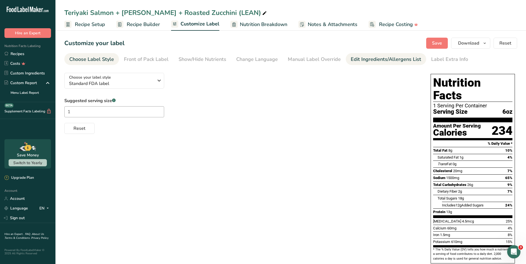
click at [363, 57] on div "Edit Ingredients/Allergens List" at bounding box center [386, 59] width 70 height 7
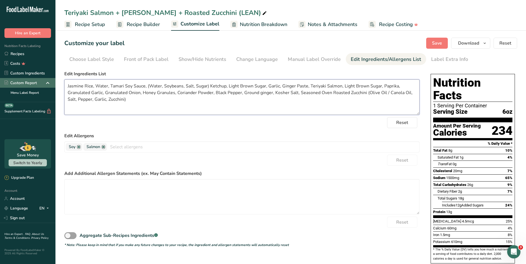
drag, startPoint x: 153, startPoint y: 108, endPoint x: 34, endPoint y: 80, distance: 121.7
click at [34, 80] on div ".a-20{fill:#fff;} Hire an Expert Nutrition Facts Labeling Recipes Costs Custom …" at bounding box center [263, 163] width 526 height 327
paste textarea "Ketchup (Tomato Concentrate, High Fructose Corn Syrup, Distilled Vinegar, Corn …"
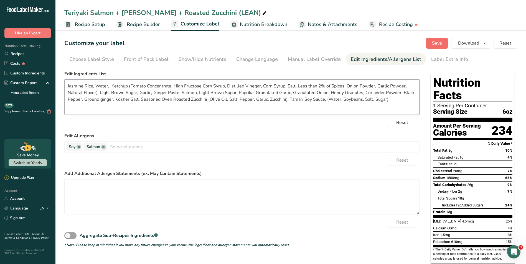
type textarea "Jasmine Rice, Water, Ketchup (Tomato Concentrate, High Fructose Corn Syrup, Dis…"
click at [443, 44] on button "Save" at bounding box center [437, 43] width 22 height 11
click at [468, 47] on button "Download" at bounding box center [470, 43] width 39 height 11
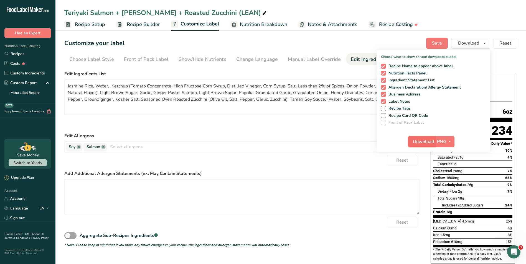
click at [413, 139] on button "Download" at bounding box center [421, 141] width 27 height 11
click at [35, 52] on link "Recipes" at bounding box center [27, 54] width 55 height 10
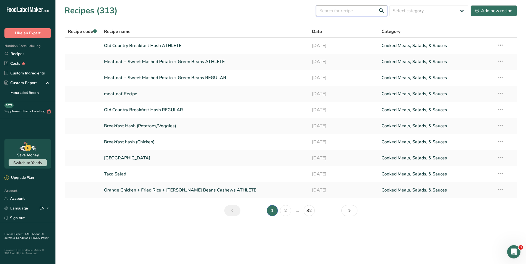
click at [335, 13] on input "text" at bounding box center [351, 10] width 71 height 11
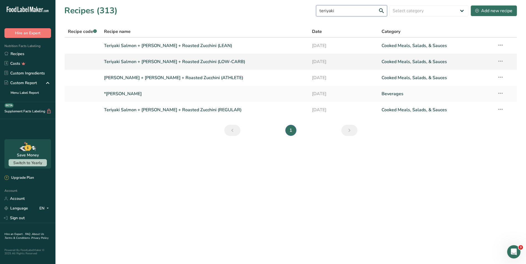
type input "teriyaki"
click at [249, 61] on link "Teriyaki Salmon + [PERSON_NAME] + Roasted Zucchini (LOW-CARB)" at bounding box center [205, 62] width 202 height 12
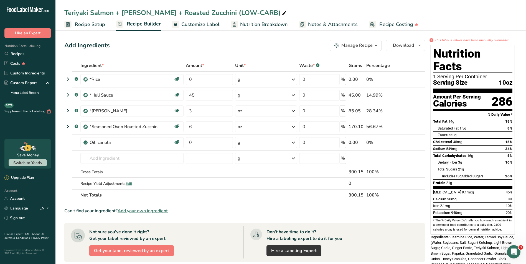
click at [200, 26] on span "Customize Label" at bounding box center [200, 24] width 38 height 7
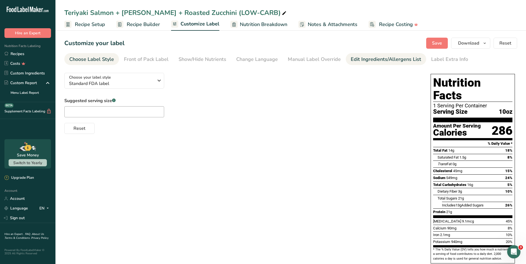
click at [370, 58] on div "Edit Ingredients/Allergens List" at bounding box center [386, 59] width 70 height 7
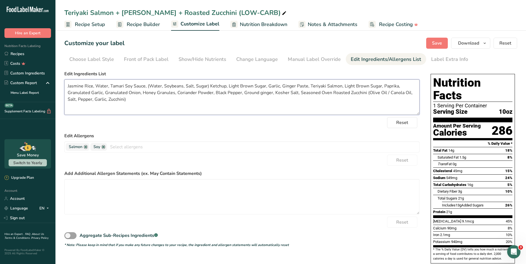
drag, startPoint x: 146, startPoint y: 98, endPoint x: 59, endPoint y: 79, distance: 89.7
click at [59, 79] on section "Customize your label Save Download Choose what to show on your downloaded label…" at bounding box center [290, 178] width 470 height 299
paste textarea "Ketchup (Tomato Concentrate, High Fructose Corn Syrup, Distilled Vinegar, Corn …"
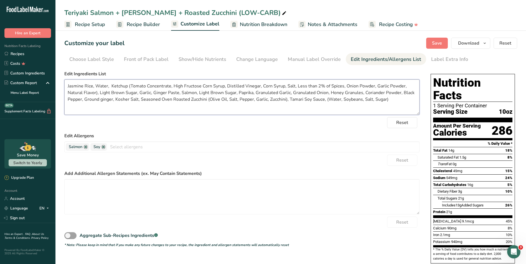
drag, startPoint x: 182, startPoint y: 95, endPoint x: 137, endPoint y: 97, distance: 44.4
click at [137, 97] on textarea "Jasmine Rice, Water, Ketchup (Tomato Concentrate, High Fructose Corn Syrup, Dis…" at bounding box center [241, 97] width 355 height 35
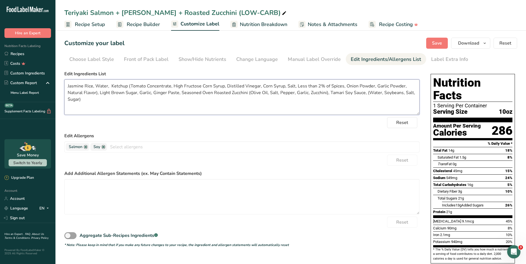
drag, startPoint x: 94, startPoint y: 86, endPoint x: 58, endPoint y: 83, distance: 36.1
click at [58, 83] on section "Customize your label Save Download Choose what to show on your downloaded label…" at bounding box center [290, 178] width 470 height 299
paste textarea "Salmon, Light Brown Sugar, Paprika, Granulated Garlic, Granulated Onion, Honey …"
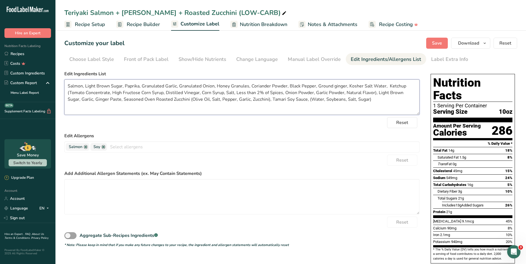
click at [384, 85] on textarea "Salmon, Light Brown Sugar, Paprika, Granulated Garlic, Granulated Onion, Honey …" at bounding box center [241, 97] width 355 height 35
click at [345, 104] on textarea "Salmon, Light Brown Sugar, Paprika, Granulated Garlic, Granulated Onion, Honey …" at bounding box center [241, 97] width 355 height 35
type textarea "Salmon, Light Brown Sugar, Paprika, Granulated Garlic, Granulated Onion, Honey …"
click at [430, 44] on button "Save" at bounding box center [437, 43] width 22 height 11
click at [469, 38] on button "Download" at bounding box center [470, 43] width 39 height 11
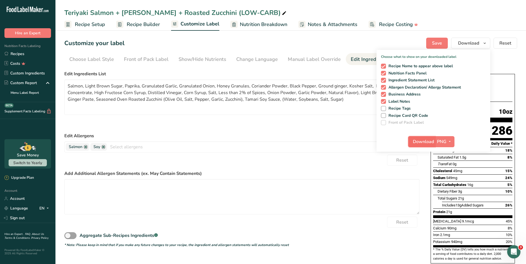
click at [427, 141] on span "Download" at bounding box center [423, 142] width 21 height 7
click at [268, 108] on textarea "Salmon, Light Brown Sugar, Paprika, Granulated Garlic, Granulated Onion, Honey …" at bounding box center [241, 97] width 355 height 35
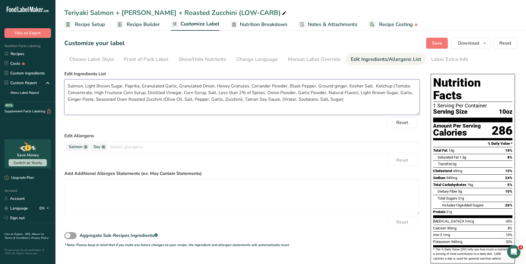
drag, startPoint x: 391, startPoint y: 87, endPoint x: 355, endPoint y: 93, distance: 36.0
click at [355, 93] on textarea "Salmon, Light Brown Sugar, Paprika, Granulated Garlic, Granulated Onion, Honey …" at bounding box center [241, 97] width 355 height 35
click at [299, 129] on form "Edit Ingredients List Salmon, Light Brown Sugar, Paprika, Granulated Garlic, Gr…" at bounding box center [241, 159] width 355 height 177
click at [29, 55] on link "Recipes" at bounding box center [27, 54] width 55 height 10
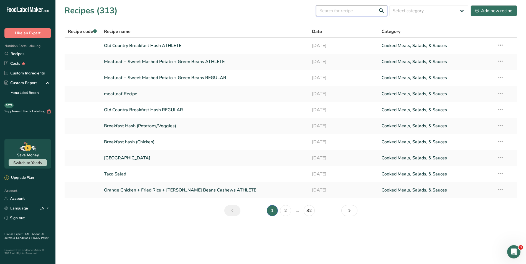
click at [336, 12] on input "text" at bounding box center [351, 10] width 71 height 11
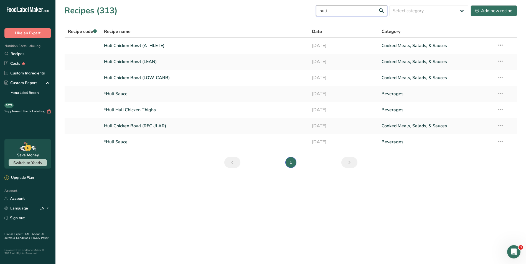
type input "huli"
click at [201, 127] on link "Huli Chicken Bowl (REGULAR)" at bounding box center [205, 126] width 202 height 12
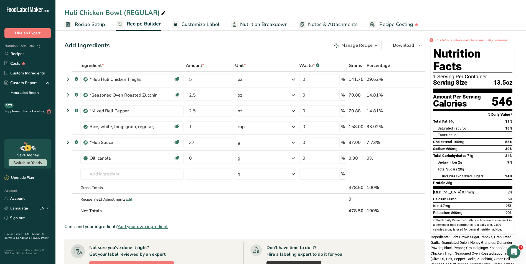
click at [185, 22] on span "Customize Label" at bounding box center [200, 24] width 38 height 7
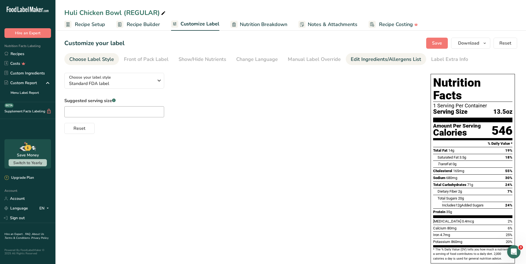
click at [365, 60] on div "Edit Ingredients/Allergens List" at bounding box center [386, 59] width 70 height 7
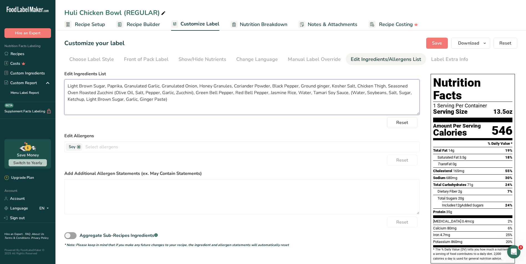
click at [208, 99] on textarea "Light Brown Sugar, Paprika, Granulated Garlic, Granulated Onion, Honey Granules…" at bounding box center [241, 97] width 355 height 35
click at [83, 100] on textarea "Light Brown Sugar, Paprika, Granulated Garlic, Granulated Onion, Honey Granules…" at bounding box center [241, 97] width 355 height 35
paste textarea "(Tomato Concentrate, High Fructose Corn Syrup, Distilled Vinegar, Corn Syrup, S…"
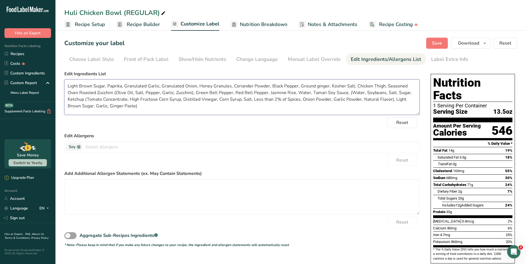
click at [354, 88] on textarea "Light Brown Sugar, Paprika, Granulated Garlic, Granulated Onion, Honey Granules…" at bounding box center [241, 97] width 355 height 35
drag, startPoint x: 355, startPoint y: 84, endPoint x: 384, endPoint y: 86, distance: 29.2
click at [384, 86] on textarea "Light Brown Sugar, Paprika, Granulated Garlic, Granulated Onion, Honey Granules…" at bounding box center [241, 97] width 355 height 35
click at [68, 84] on textarea "Light Brown Sugar, Paprika, Granulated Garlic, Granulated Onion, Honey Granules…" at bounding box center [241, 97] width 355 height 35
paste textarea "Chicken Thigh,"
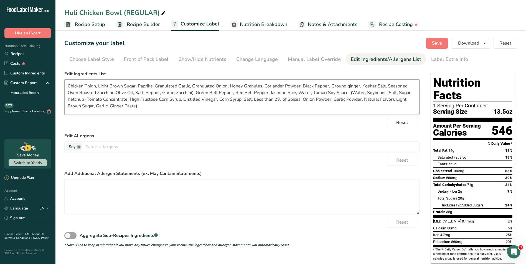
drag, startPoint x: 149, startPoint y: 107, endPoint x: 59, endPoint y: 85, distance: 93.3
click at [59, 85] on section "Customize your label Save Download Choose what to show on your downloaded label…" at bounding box center [290, 178] width 470 height 299
type textarea "Chicken Thigh, Light Brown Sugar, Paprika, Granulated Garlic, Granulated Onion,…"
click at [434, 45] on span "Save" at bounding box center [437, 43] width 10 height 7
click at [466, 43] on span "Download" at bounding box center [468, 43] width 21 height 7
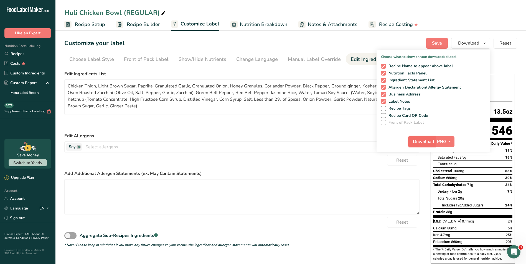
click at [423, 144] on span "Download" at bounding box center [423, 142] width 21 height 7
drag, startPoint x: 23, startPoint y: 55, endPoint x: 0, endPoint y: 209, distance: 155.6
click at [23, 55] on link "Recipes" at bounding box center [27, 54] width 55 height 10
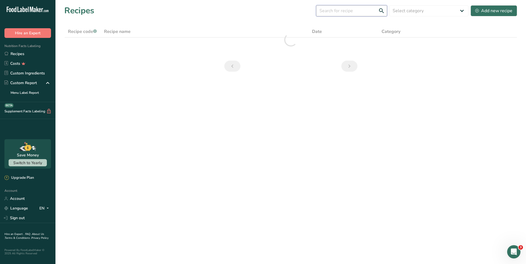
click at [338, 14] on input "text" at bounding box center [351, 10] width 71 height 11
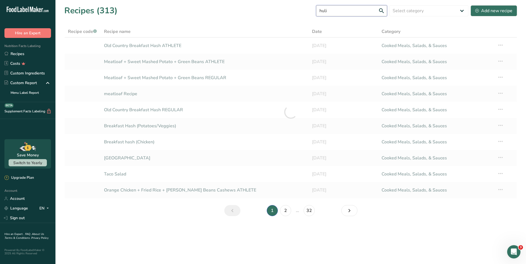
type input "huli"
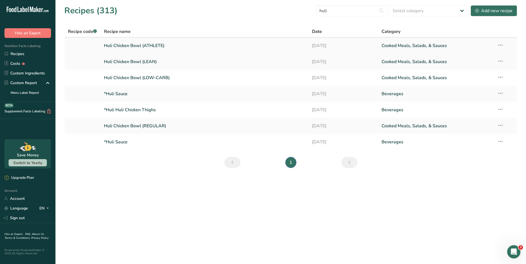
click at [179, 44] on link "Huli Chicken Bowl (ATHLETE)" at bounding box center [205, 46] width 202 height 12
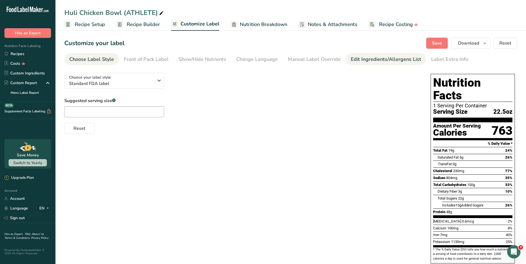
click at [392, 60] on div "Edit Ingredients/Allergens List" at bounding box center [386, 59] width 70 height 7
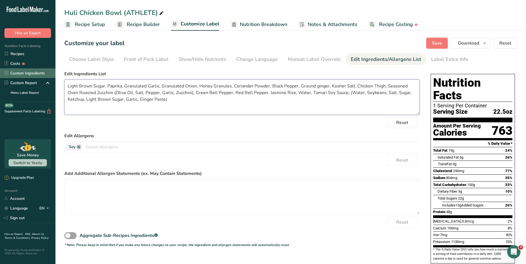
drag, startPoint x: 189, startPoint y: 103, endPoint x: 33, endPoint y: 74, distance: 159.2
click at [33, 74] on div ".a-20{fill:#fff;} Hire an Expert Nutrition Facts Labeling Recipes Costs Custom …" at bounding box center [263, 163] width 526 height 327
paste textarea "Chicken Thigh, Light Brown Sugar, Paprika, Granulated Garlic, Granulated Onion,…"
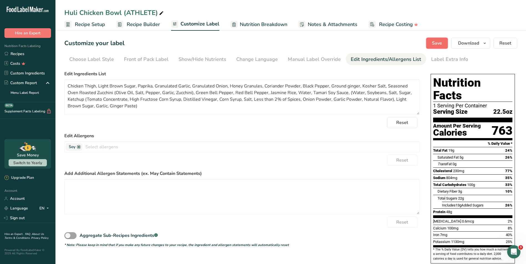
click at [427, 42] on button "Save" at bounding box center [437, 43] width 22 height 11
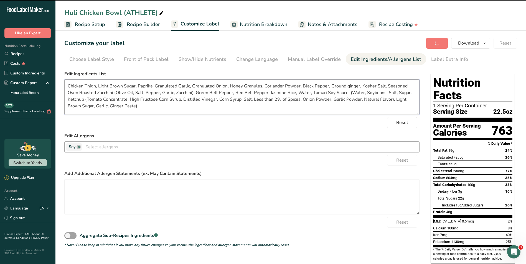
click at [95, 86] on textarea "Chicken Thigh, Light Brown Sugar, Paprika, Granulated Garlic, Granulated Onion,…" at bounding box center [241, 97] width 355 height 35
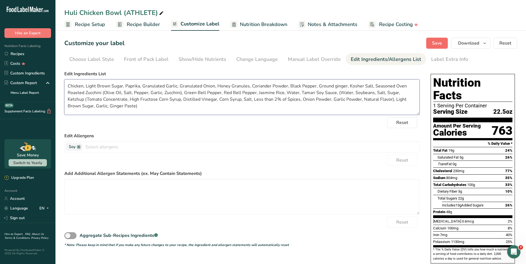
type textarea "Chicken, Light Brown Sugar, Paprika, Granulated Garlic, Granulated Onion, Honey…"
click at [445, 45] on button "Save" at bounding box center [437, 43] width 22 height 11
drag, startPoint x: 133, startPoint y: 108, endPoint x: 56, endPoint y: 80, distance: 82.7
click at [56, 80] on section "Customize your label Save Download Choose what to show on your downloaded label…" at bounding box center [290, 186] width 470 height 315
click at [464, 47] on button "Download" at bounding box center [470, 43] width 39 height 11
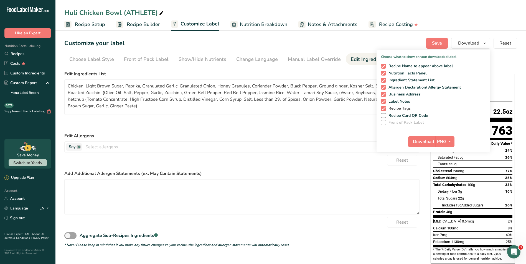
click at [404, 109] on span "Recipe Tags" at bounding box center [398, 108] width 25 height 5
click at [384, 109] on input "Recipe Tags" at bounding box center [383, 109] width 4 height 4
checkbox input "false"
click at [424, 139] on span "Download" at bounding box center [423, 142] width 21 height 7
drag, startPoint x: 41, startPoint y: 54, endPoint x: 161, endPoint y: 138, distance: 146.8
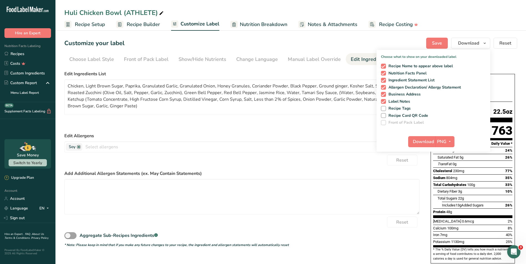
click at [41, 54] on link "Recipes" at bounding box center [27, 54] width 55 height 10
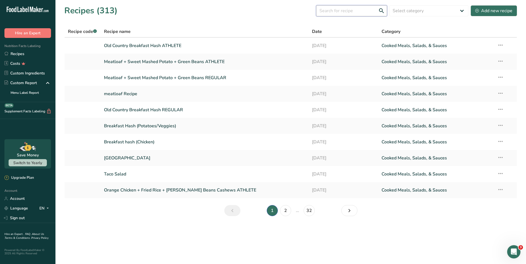
click at [333, 9] on input "text" at bounding box center [351, 10] width 71 height 11
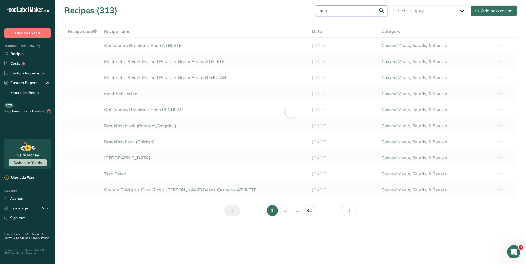
type input "huli"
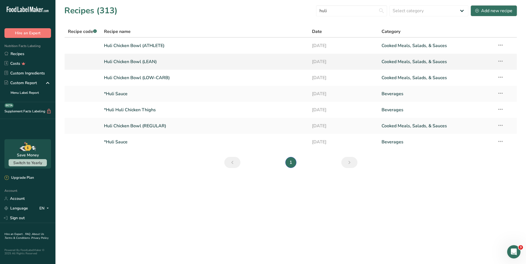
click at [170, 58] on link "Huli Chicken Bowl (LEAN)" at bounding box center [205, 62] width 202 height 12
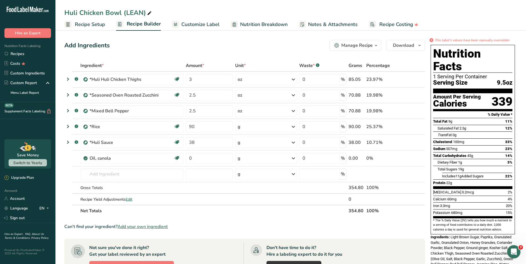
click at [191, 27] on span "Customize Label" at bounding box center [200, 24] width 38 height 7
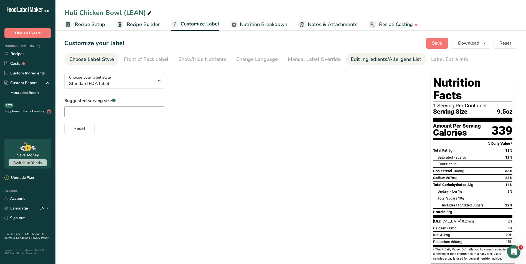
click at [354, 63] on div "Edit Ingredients/Allergens List" at bounding box center [386, 59] width 70 height 7
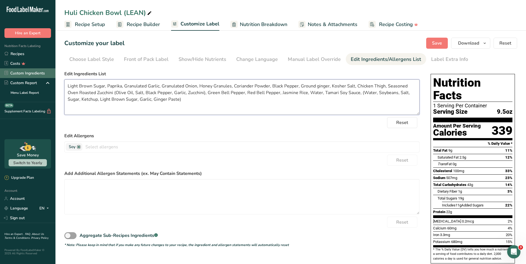
drag, startPoint x: 193, startPoint y: 100, endPoint x: 48, endPoint y: 73, distance: 147.6
click at [48, 73] on div ".a-20{fill:#fff;} Hire an Expert Nutrition Facts Labeling Recipes Costs Custom …" at bounding box center [263, 163] width 526 height 327
paste textarea "Chicken, Light Brown Sugar, Paprika, Granulated Garlic, Granulated Onion, Honey…"
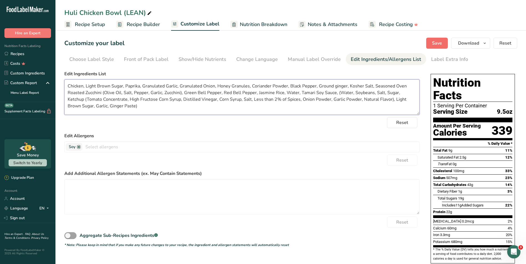
type textarea "Chicken, Light Brown Sugar, Paprika, Granulated Garlic, Granulated Onion, Honey…"
click at [431, 44] on button "Save" at bounding box center [437, 43] width 22 height 11
click at [471, 49] on button "Download" at bounding box center [470, 43] width 39 height 11
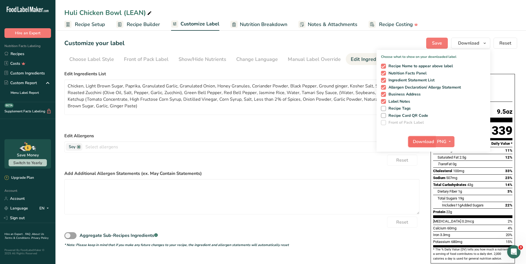
click at [420, 144] on span "Download" at bounding box center [423, 142] width 21 height 7
click at [29, 56] on link "Recipes" at bounding box center [27, 54] width 55 height 10
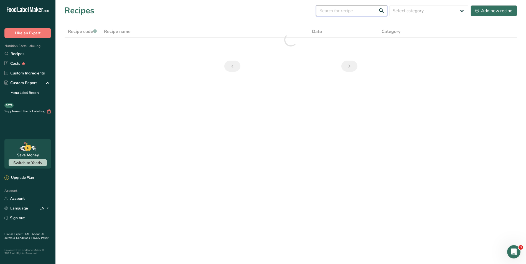
click at [340, 14] on input "text" at bounding box center [351, 10] width 71 height 11
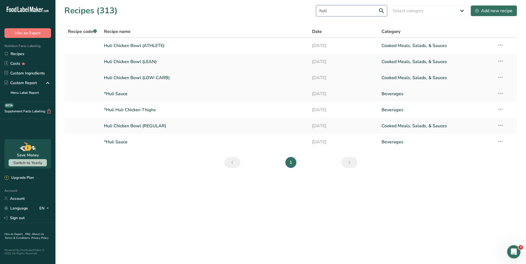
type input "huli"
click at [170, 81] on link "Huli Chicken Bowl (LOW-CARB)" at bounding box center [205, 78] width 202 height 12
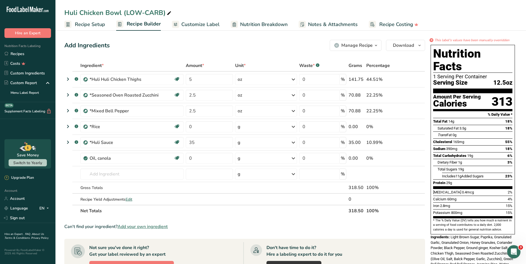
click at [193, 26] on span "Customize Label" at bounding box center [200, 24] width 38 height 7
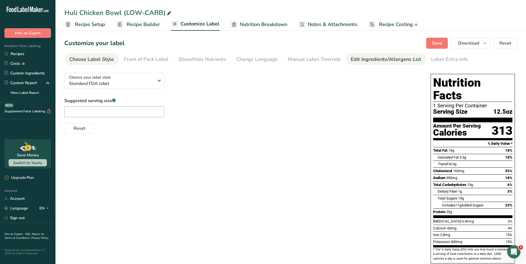
click at [379, 63] on link "Edit Ingredients/Allergens List" at bounding box center [386, 59] width 70 height 12
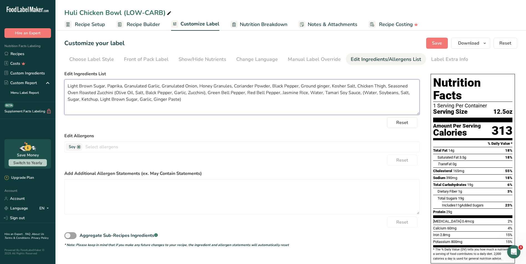
drag, startPoint x: 199, startPoint y: 99, endPoint x: 56, endPoint y: 68, distance: 146.3
click at [56, 68] on section "Customize your label Save Download Choose what to show on your downloaded label…" at bounding box center [290, 178] width 470 height 299
paste textarea "Chicken, Light Brown Sugar, Paprika, Granulated Garlic, Granulated Onion, Honey…"
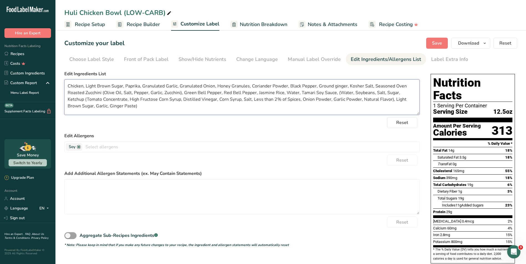
click at [257, 93] on textarea "Chicken, Light Brown Sugar, Paprika, Granulated Garlic, Granulated Onion, Honey…" at bounding box center [241, 97] width 355 height 35
type textarea "Chicken, Light Brown Sugar, Paprika, Granulated Garlic, Granulated Onion, Honey…"
click at [438, 44] on span "Save" at bounding box center [437, 43] width 10 height 7
click at [463, 42] on span "Download" at bounding box center [468, 43] width 21 height 7
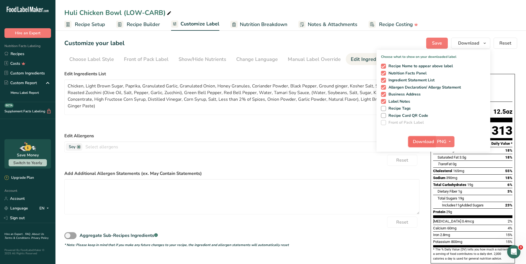
click at [418, 145] on span "Download" at bounding box center [423, 142] width 21 height 7
drag, startPoint x: 27, startPoint y: 51, endPoint x: 7, endPoint y: 203, distance: 152.8
click at [27, 51] on link "Recipes" at bounding box center [27, 54] width 55 height 10
